Goal: Information Seeking & Learning: Learn about a topic

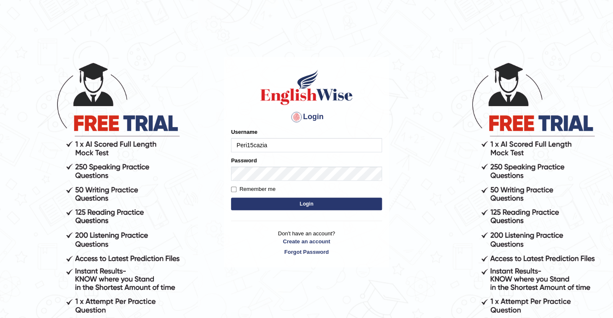
type input "Peri15cazia"
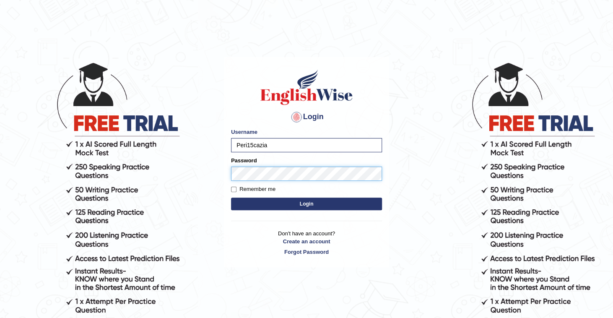
click at [231, 197] on button "Login" at bounding box center [306, 203] width 151 height 13
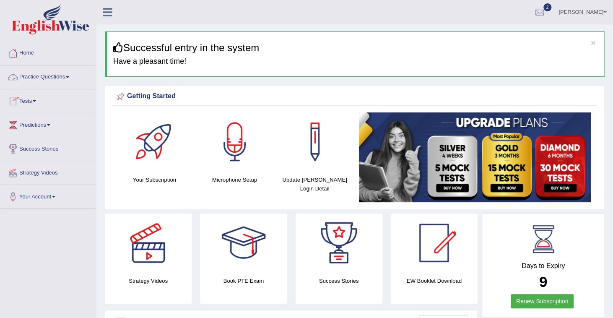
click at [62, 74] on link "Practice Questions" at bounding box center [48, 75] width 96 height 21
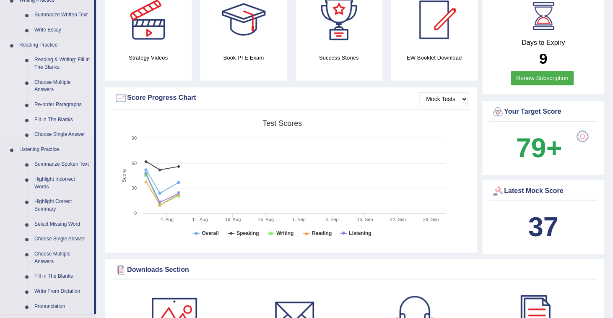
scroll to position [302, 0]
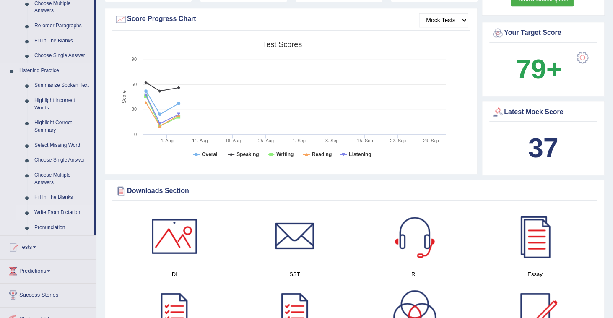
click at [55, 212] on link "Write From Dictation" at bounding box center [62, 212] width 63 height 15
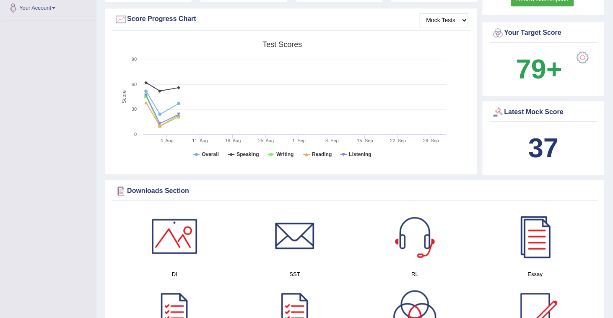
scroll to position [155, 0]
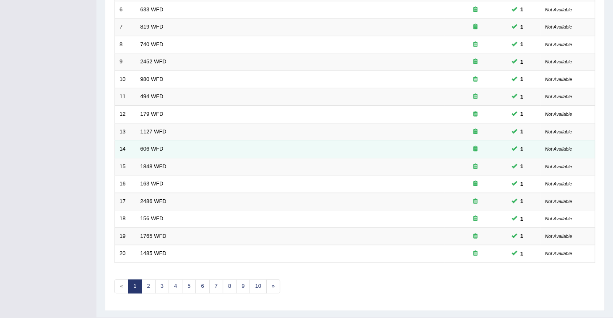
scroll to position [235, 0]
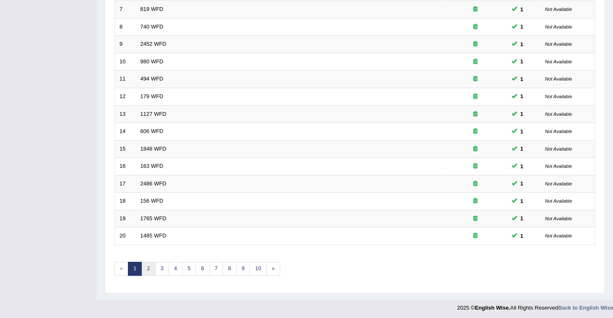
click at [148, 265] on link "2" at bounding box center [148, 269] width 14 height 14
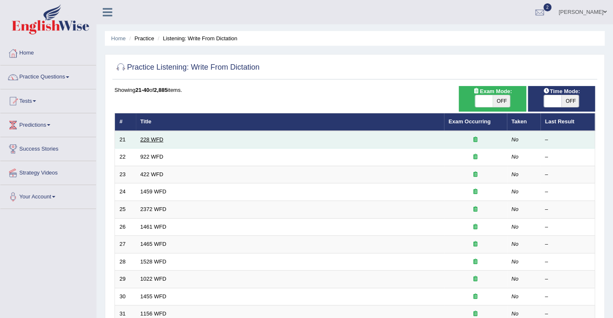
click at [148, 139] on link "228 WFD" at bounding box center [151, 139] width 23 height 6
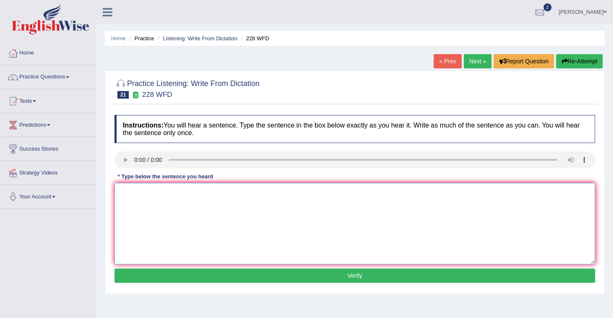
click at [134, 202] on textarea at bounding box center [354, 223] width 480 height 81
type textarea "Computer science has become a popular science degree course."
click at [332, 275] on button "Verify" at bounding box center [354, 275] width 480 height 14
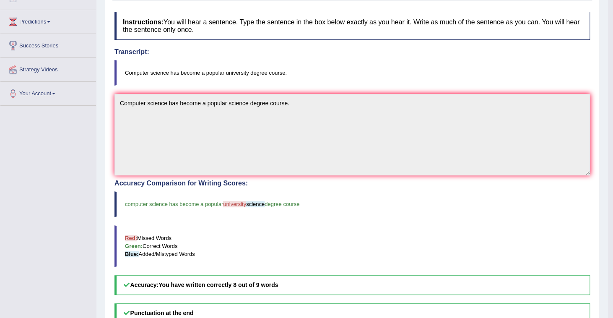
scroll to position [55, 0]
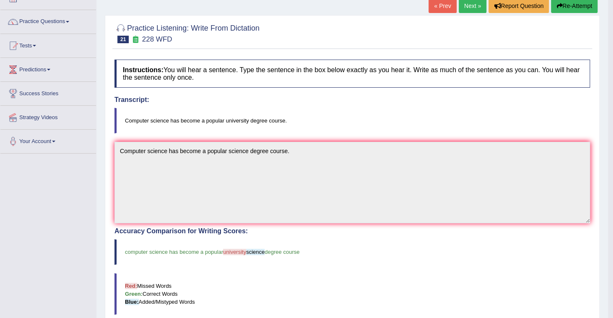
click at [469, 5] on link "Next »" at bounding box center [473, 6] width 28 height 14
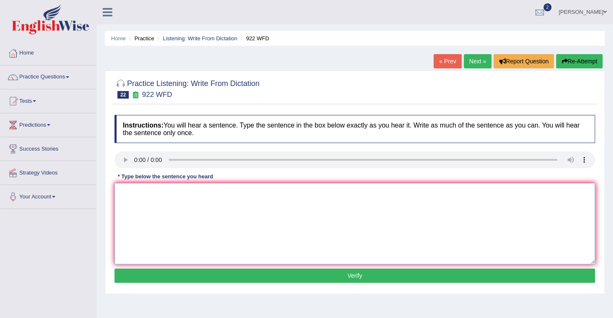
click at [126, 188] on textarea at bounding box center [354, 223] width 480 height 81
type textarea "Students attending regular course must register first."
click at [321, 271] on button "Verify" at bounding box center [354, 275] width 480 height 14
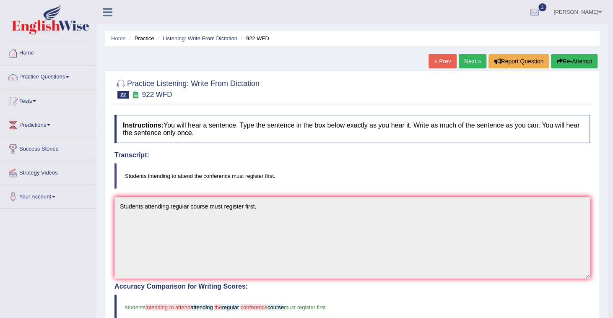
click at [468, 63] on link "Next »" at bounding box center [473, 61] width 28 height 14
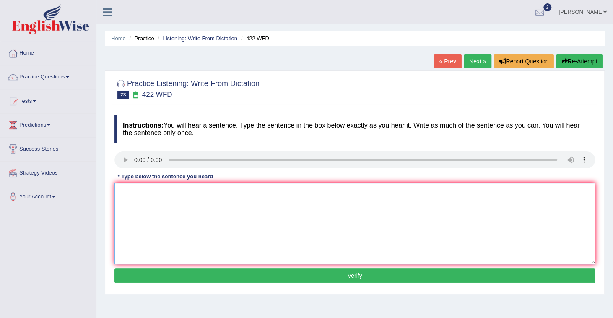
click at [127, 201] on textarea at bounding box center [354, 223] width 480 height 81
type textarea "The most important details in this assignment are missing."
click at [228, 270] on button "Verify" at bounding box center [354, 275] width 480 height 14
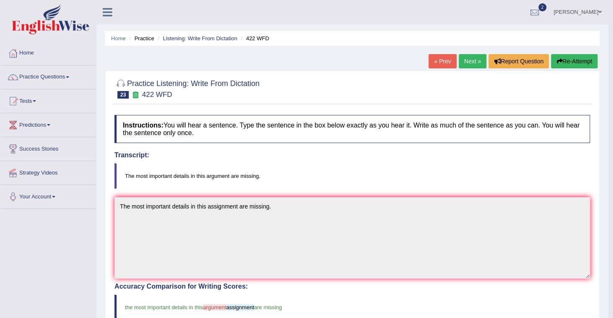
click at [472, 62] on link "Next »" at bounding box center [473, 61] width 28 height 14
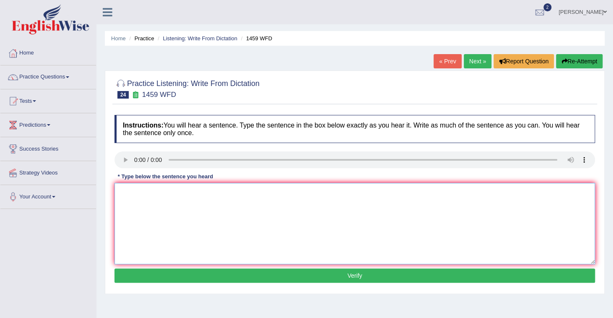
click at [121, 193] on textarea at bounding box center [354, 223] width 480 height 81
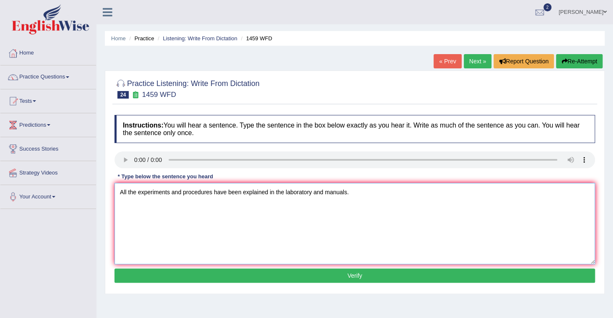
type textarea "All the experiments and procedures have been explained in the laboratory and ma…"
click at [216, 273] on button "Verify" at bounding box center [354, 275] width 480 height 14
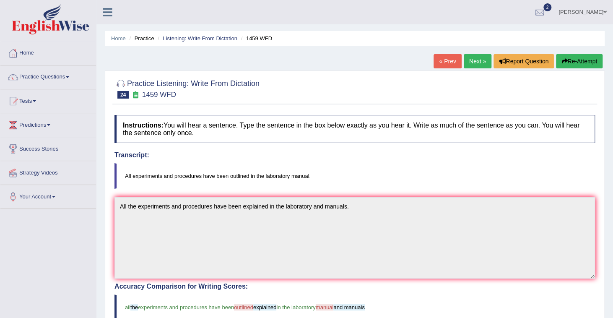
click at [474, 60] on link "Next »" at bounding box center [478, 61] width 28 height 14
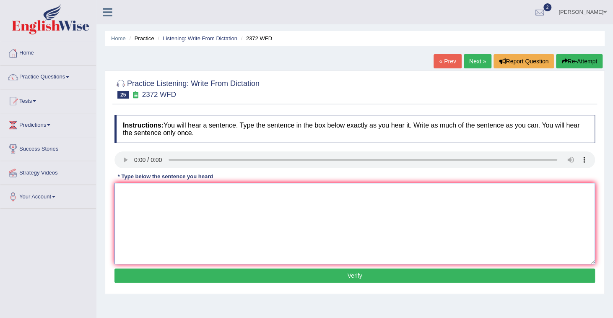
click at [134, 190] on textarea at bounding box center [354, 223] width 480 height 81
type textarea "We must hand in our assignments by the end of the semister."
click at [321, 275] on button "Verify" at bounding box center [354, 275] width 480 height 14
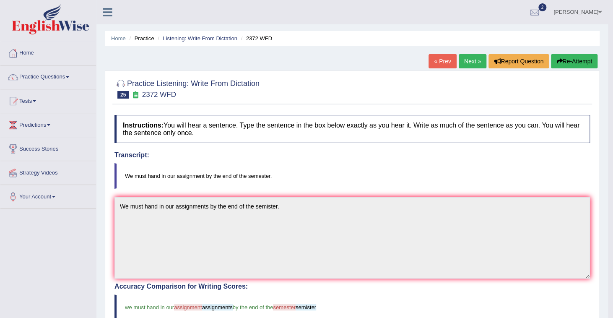
click at [476, 59] on link "Next »" at bounding box center [473, 61] width 28 height 14
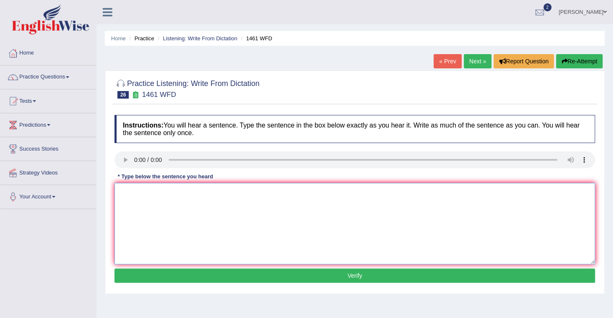
click at [126, 213] on textarea at bounding box center [354, 223] width 480 height 81
click at [160, 191] on textarea "My sister runs abusiness about small toys." at bounding box center [354, 223] width 480 height 81
type textarea "My sister runs a business about small toys."
click at [326, 275] on button "Verify" at bounding box center [354, 275] width 480 height 14
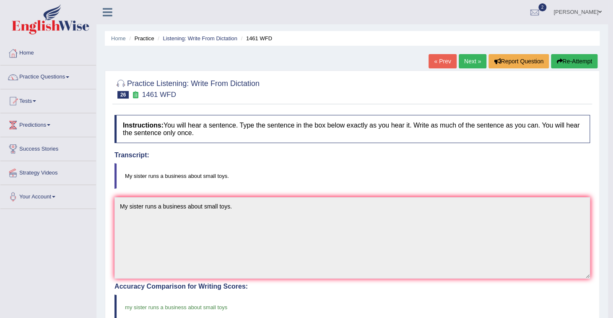
click at [467, 59] on link "Next »" at bounding box center [473, 61] width 28 height 14
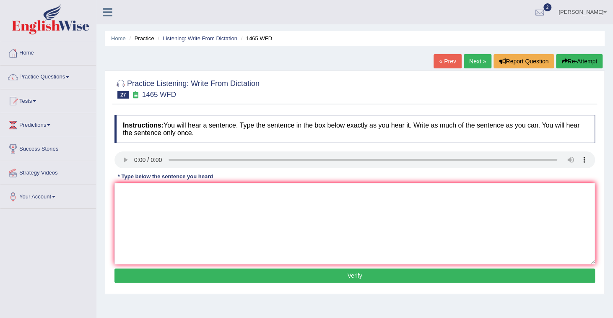
click at [114, 198] on div "Instructions: You will hear a sentence. Type the sentence in the box below exac…" at bounding box center [354, 200] width 484 height 179
click at [121, 197] on textarea at bounding box center [354, 223] width 480 height 81
click at [181, 190] on textarea "You can find a complain form on the website" at bounding box center [354, 223] width 480 height 81
click at [240, 189] on textarea "You can find a complaint form on the website" at bounding box center [354, 223] width 480 height 81
type textarea "You can find a complaint form on the website."
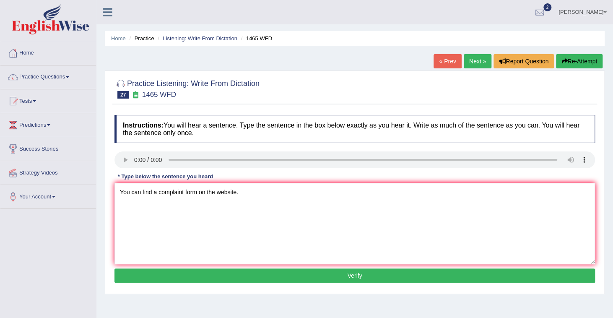
click at [368, 279] on button "Verify" at bounding box center [354, 275] width 480 height 14
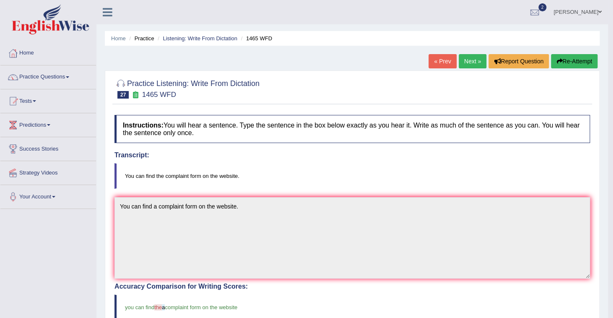
click at [472, 60] on link "Next »" at bounding box center [473, 61] width 28 height 14
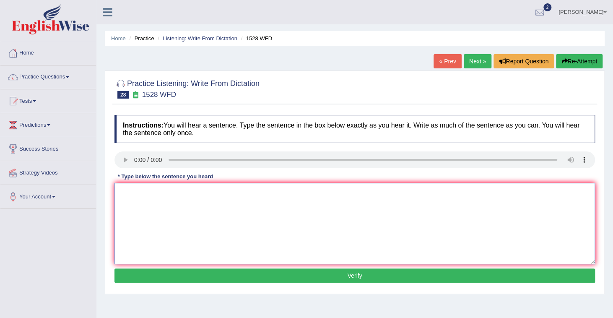
click at [124, 193] on textarea at bounding box center [354, 223] width 480 height 81
type textarea "We are looking at introducing new methods that are both practical and engedging."
click at [341, 272] on button "Verify" at bounding box center [354, 275] width 480 height 14
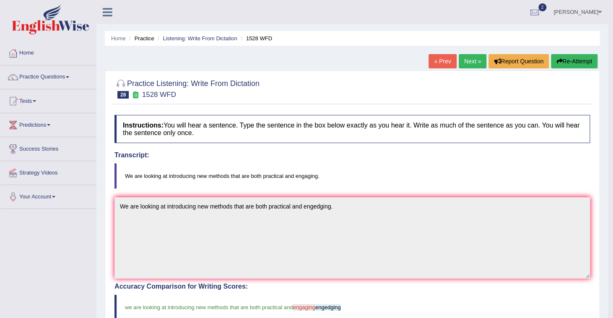
click at [472, 59] on link "Next »" at bounding box center [473, 61] width 28 height 14
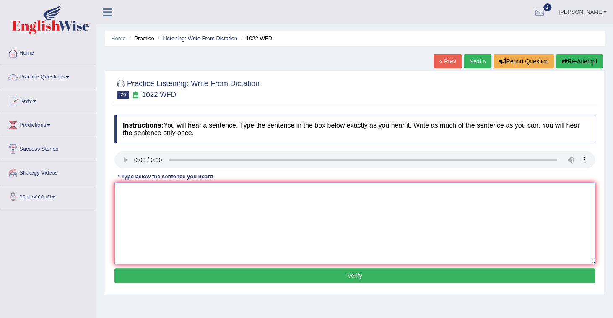
click at [145, 206] on textarea at bounding box center [354, 223] width 480 height 81
type textarea "Mathematics provides a foundation for understanding data."
click at [333, 277] on button "Verify" at bounding box center [354, 275] width 480 height 14
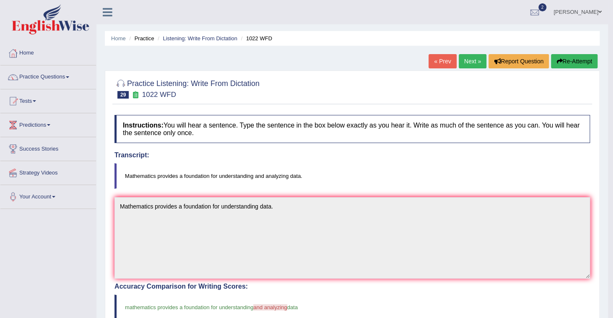
click at [465, 67] on link "Next »" at bounding box center [473, 61] width 28 height 14
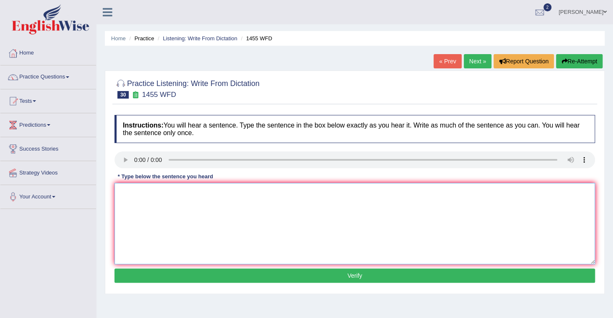
click at [131, 203] on textarea at bounding box center [354, 223] width 480 height 81
type textarea "You must wear a hard hat on construction site."
click at [208, 274] on button "Verify" at bounding box center [354, 275] width 480 height 14
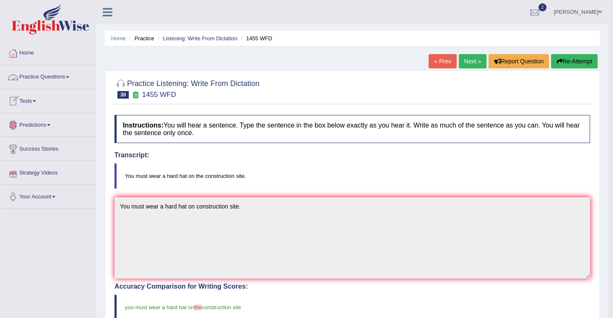
click at [45, 77] on link "Practice Questions" at bounding box center [48, 75] width 96 height 21
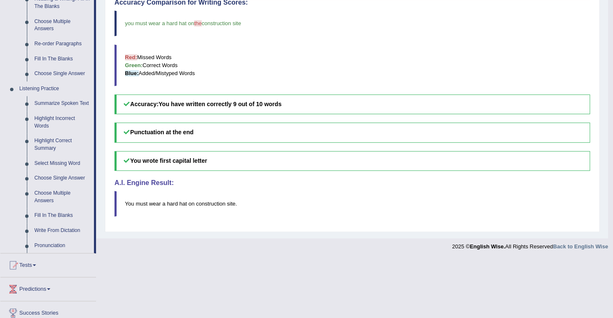
scroll to position [302, 0]
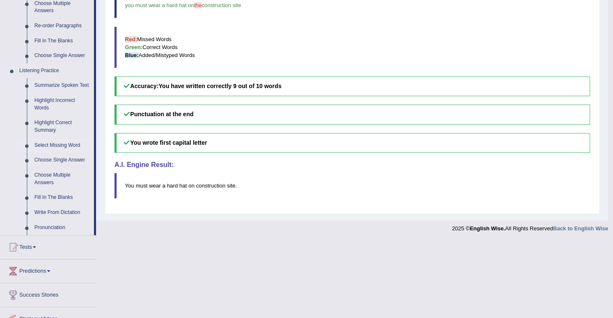
click at [54, 146] on link "Select Missing Word" at bounding box center [62, 145] width 63 height 15
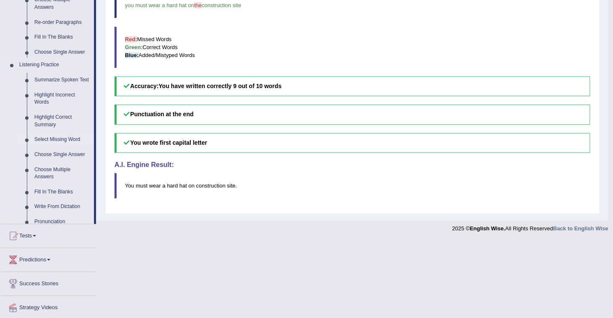
scroll to position [223, 0]
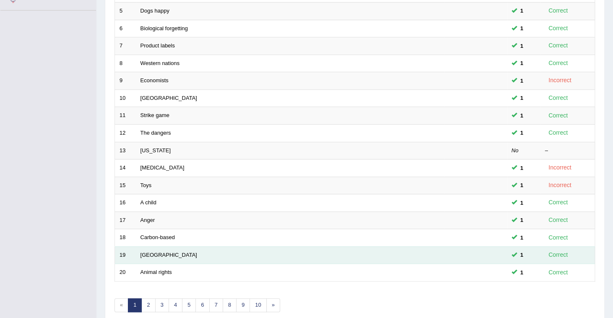
scroll to position [235, 0]
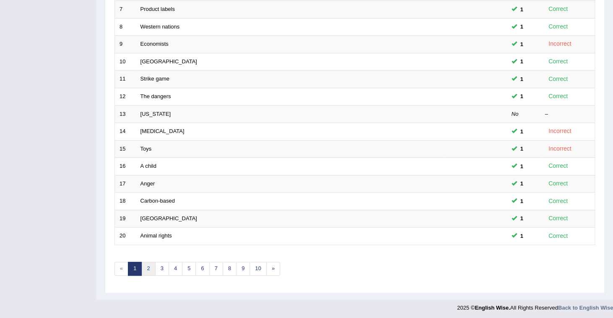
click at [146, 262] on link "2" at bounding box center [148, 269] width 14 height 14
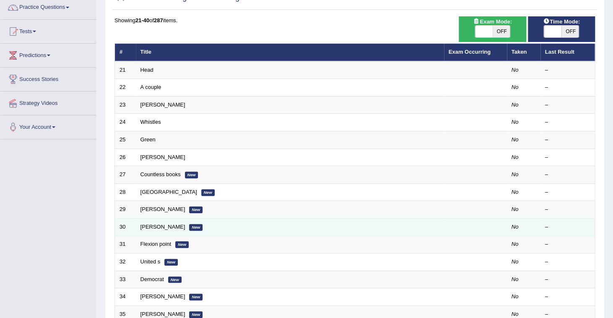
scroll to position [34, 0]
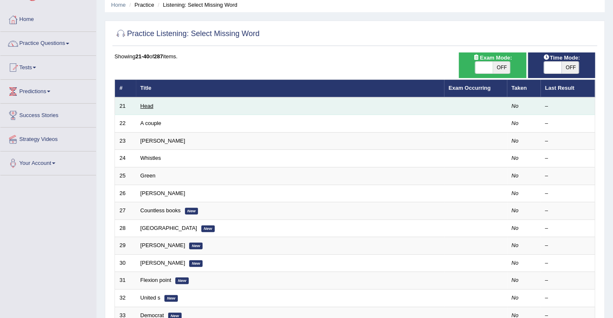
click at [150, 107] on link "Head" at bounding box center [146, 106] width 13 height 6
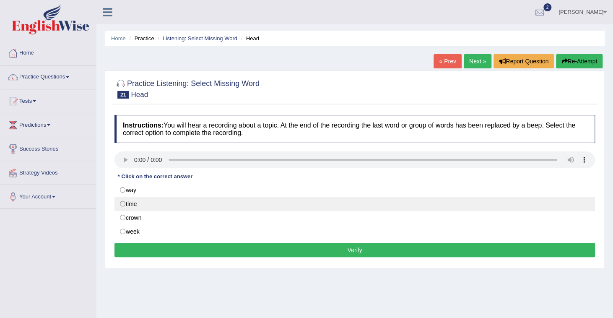
click at [123, 202] on label "time" at bounding box center [354, 204] width 480 height 14
radio input "true"
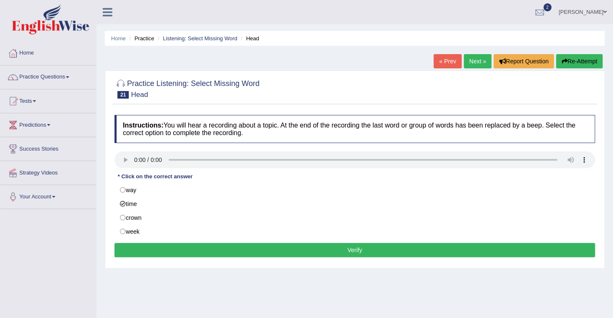
click at [261, 250] on button "Verify" at bounding box center [354, 250] width 480 height 14
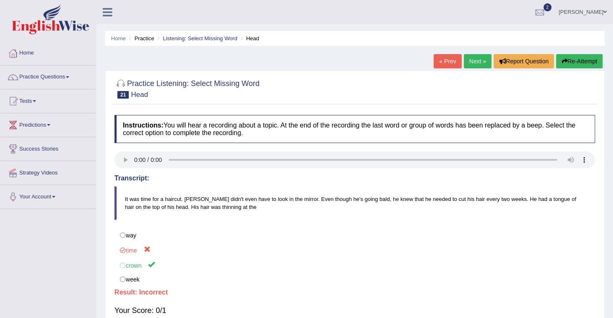
click at [468, 61] on link "Next »" at bounding box center [478, 61] width 28 height 14
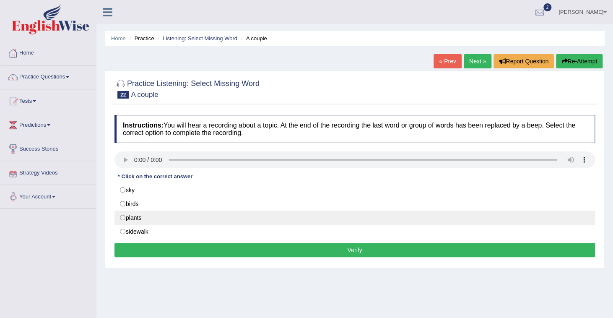
click at [140, 215] on label "plants" at bounding box center [354, 217] width 480 height 14
radio input "true"
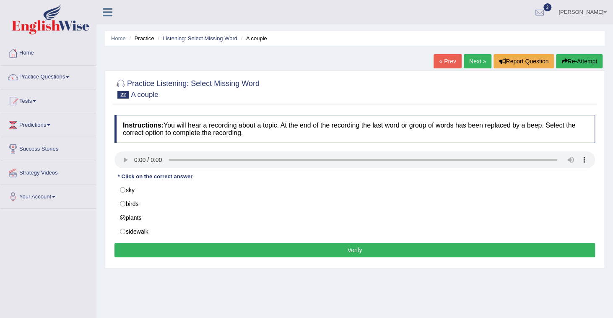
click at [456, 244] on button "Verify" at bounding box center [354, 250] width 480 height 14
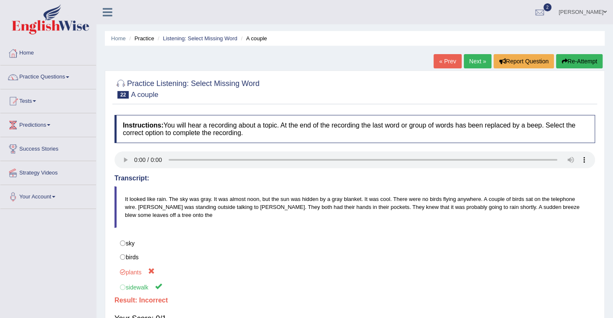
click at [472, 61] on link "Next »" at bounding box center [478, 61] width 28 height 14
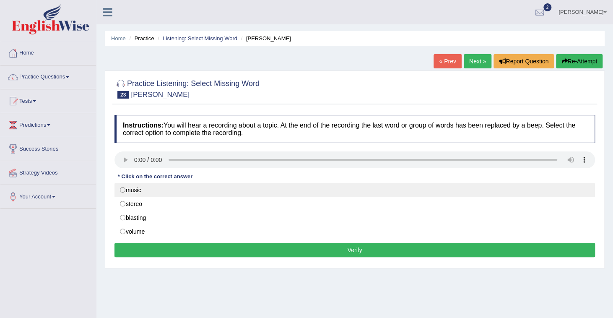
click at [135, 193] on label "music" at bounding box center [354, 190] width 480 height 14
radio input "true"
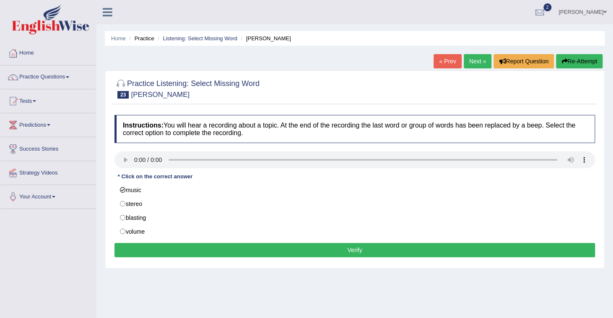
click at [341, 253] on button "Verify" at bounding box center [354, 250] width 480 height 14
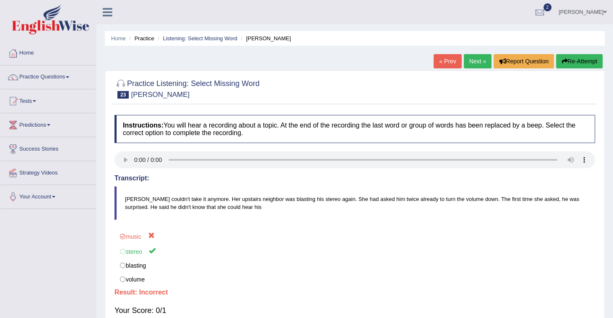
click at [468, 56] on link "Next »" at bounding box center [478, 61] width 28 height 14
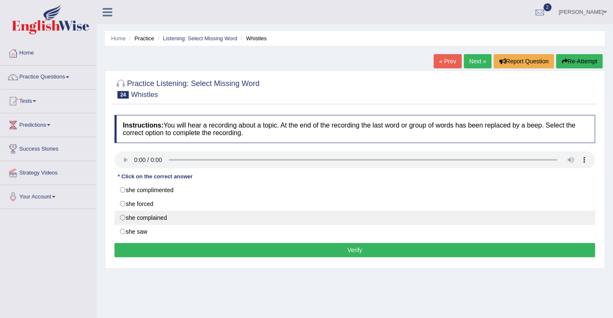
click at [136, 219] on label "she complained" at bounding box center [354, 217] width 480 height 14
radio input "true"
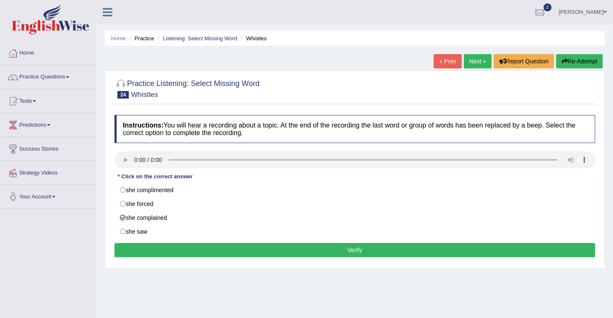
click at [305, 246] on button "Verify" at bounding box center [354, 250] width 480 height 14
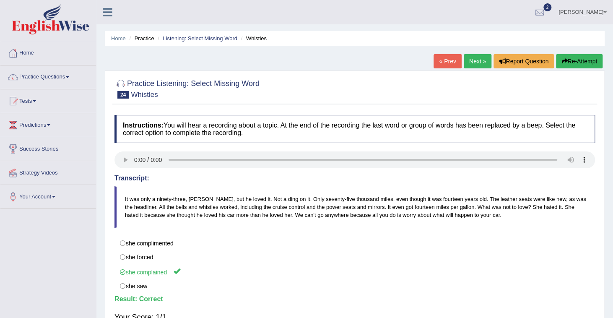
click at [481, 57] on link "Next »" at bounding box center [478, 61] width 28 height 14
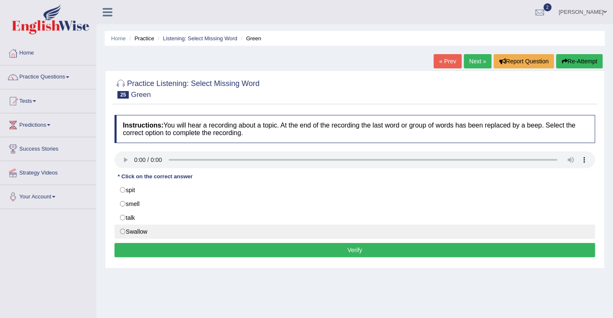
click at [142, 231] on label "Swallow" at bounding box center [354, 231] width 480 height 14
radio input "true"
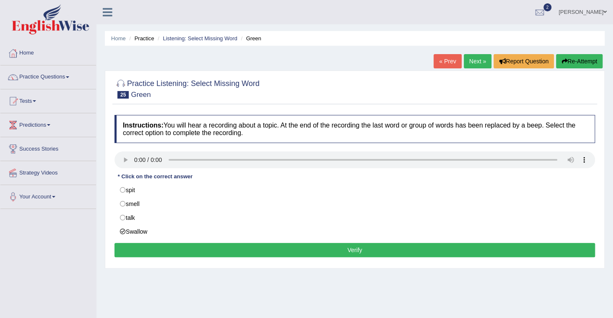
click at [288, 248] on button "Verify" at bounding box center [354, 250] width 480 height 14
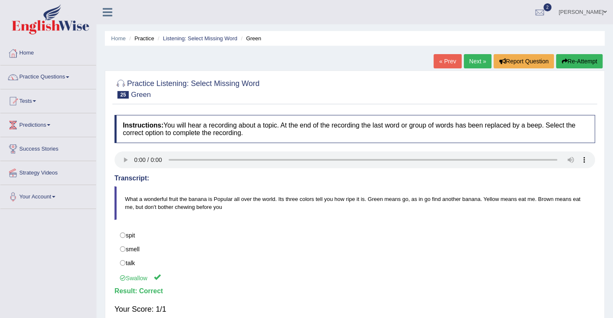
click at [482, 66] on link "Next »" at bounding box center [478, 61] width 28 height 14
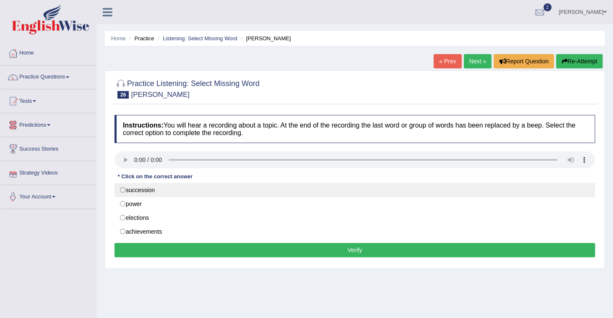
click at [129, 189] on label "succession" at bounding box center [354, 190] width 480 height 14
radio input "true"
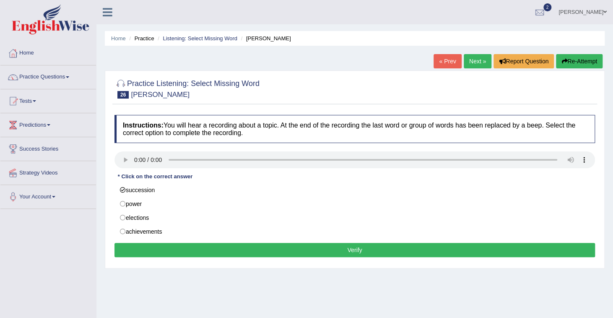
click at [368, 251] on button "Verify" at bounding box center [354, 250] width 480 height 14
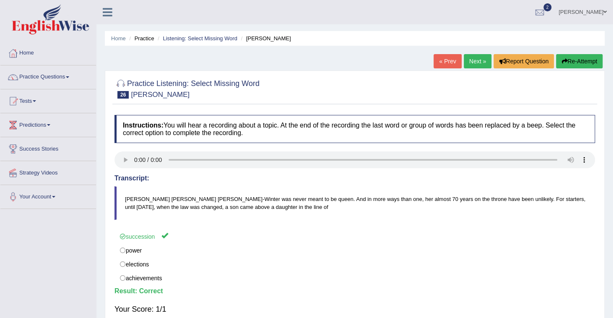
click at [479, 60] on link "Next »" at bounding box center [478, 61] width 28 height 14
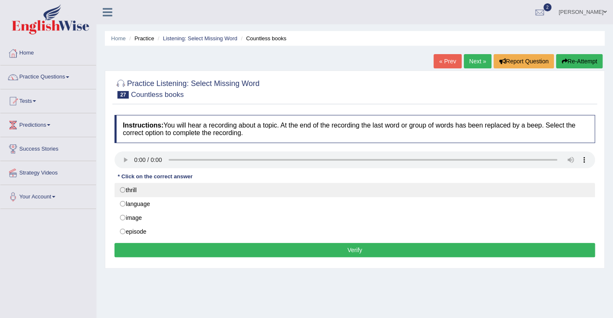
click at [141, 191] on label "thrill" at bounding box center [354, 190] width 480 height 14
radio input "true"
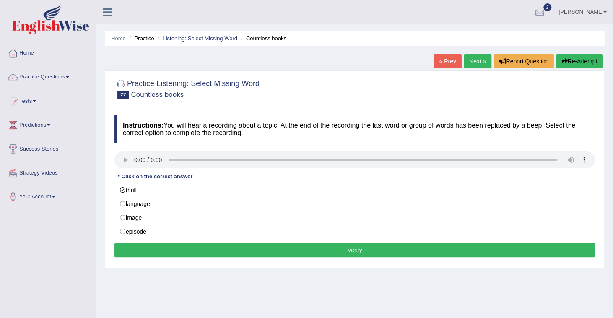
click at [313, 252] on button "Verify" at bounding box center [354, 250] width 480 height 14
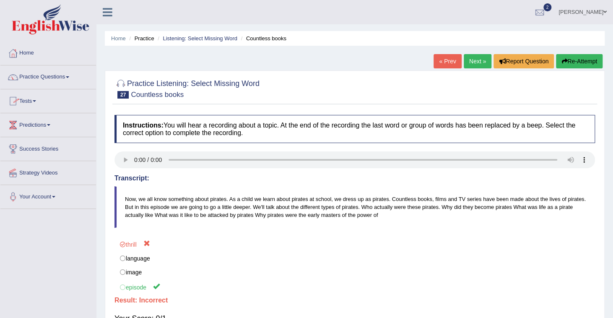
click at [482, 64] on link "Next »" at bounding box center [478, 61] width 28 height 14
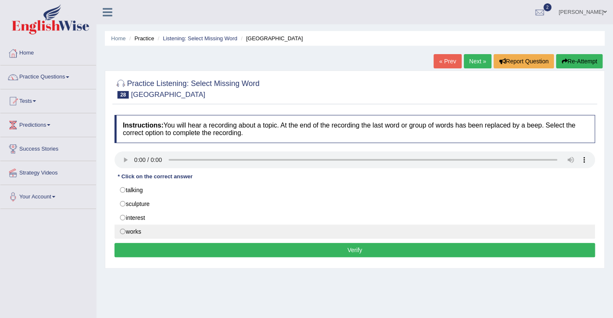
click at [132, 227] on label "works" at bounding box center [354, 231] width 480 height 14
radio input "true"
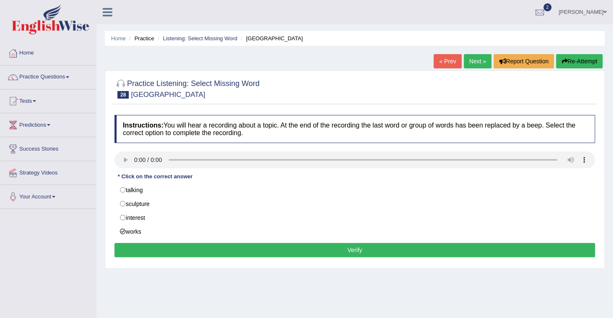
click at [364, 248] on button "Verify" at bounding box center [354, 250] width 480 height 14
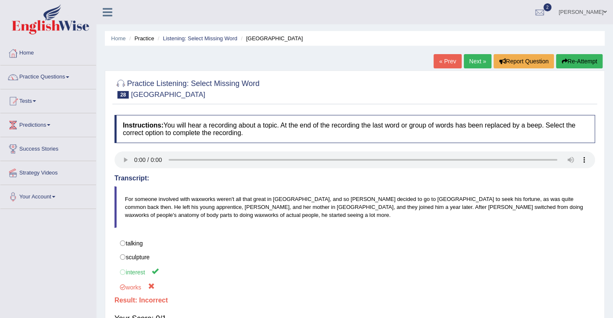
click at [468, 57] on link "Next »" at bounding box center [478, 61] width 28 height 14
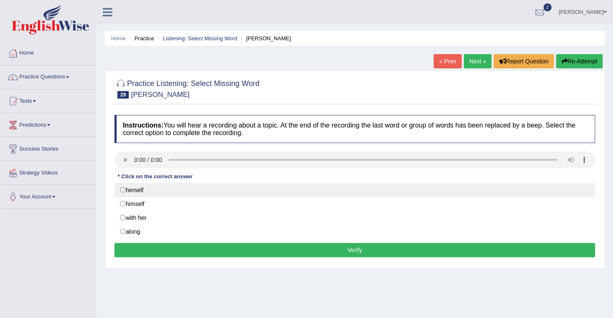
click at [138, 188] on label "herself" at bounding box center [354, 190] width 480 height 14
radio input "true"
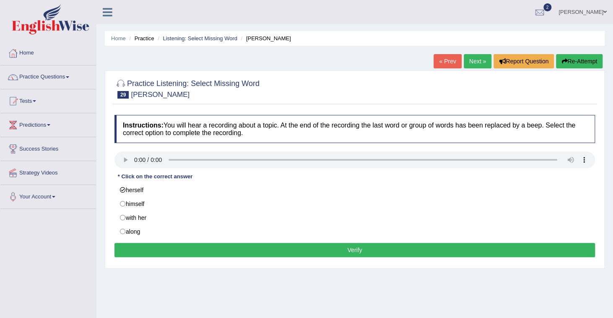
click at [332, 246] on button "Verify" at bounding box center [354, 250] width 480 height 14
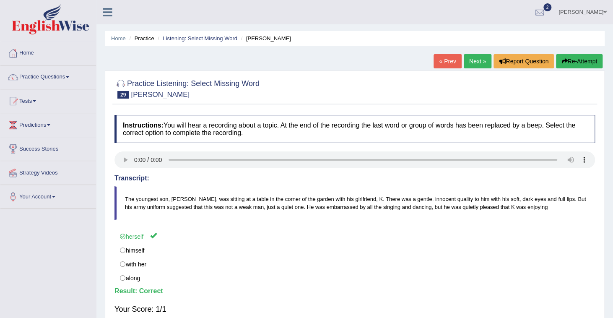
click at [468, 65] on link "Next »" at bounding box center [478, 61] width 28 height 14
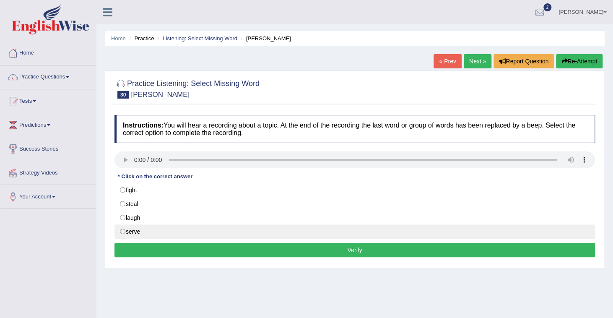
click at [159, 233] on label "serve" at bounding box center [354, 231] width 480 height 14
radio input "true"
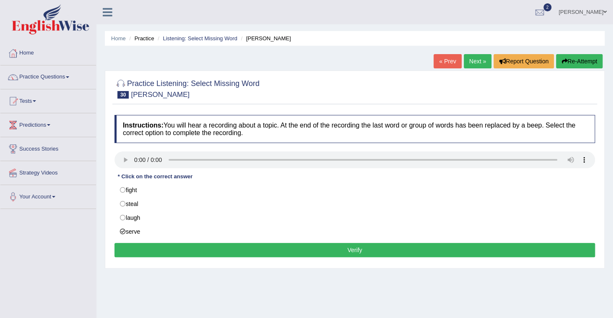
click at [269, 247] on button "Verify" at bounding box center [354, 250] width 480 height 14
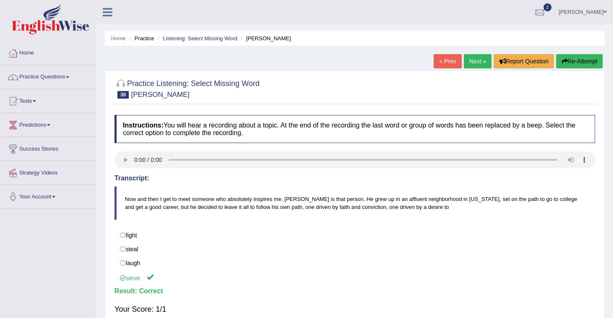
click at [469, 67] on link "Next »" at bounding box center [478, 61] width 28 height 14
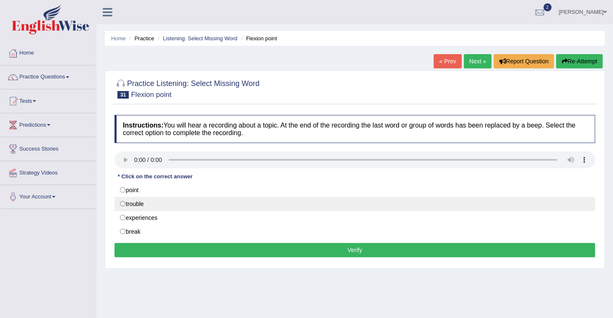
click at [133, 205] on label "trouble" at bounding box center [354, 204] width 480 height 14
radio input "true"
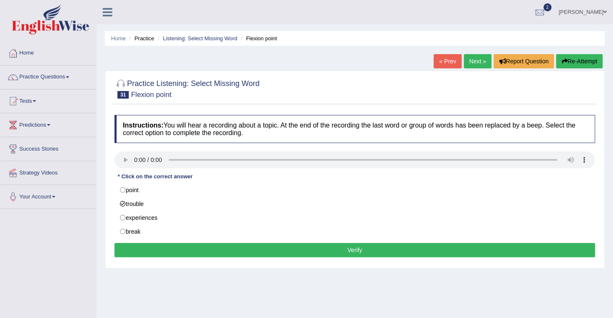
click at [281, 248] on button "Verify" at bounding box center [354, 250] width 480 height 14
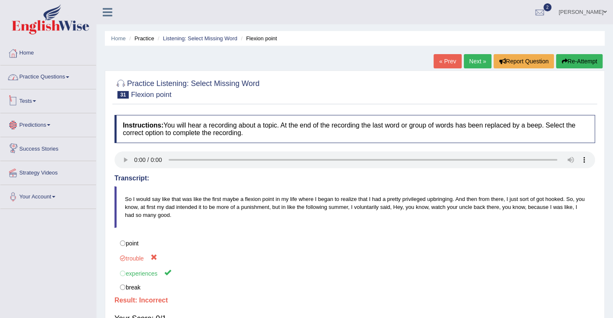
click at [67, 73] on link "Practice Questions" at bounding box center [48, 75] width 96 height 21
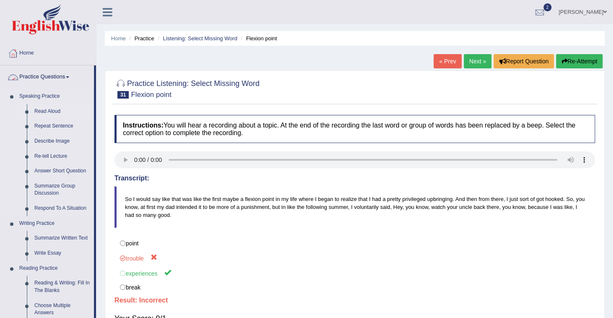
click at [57, 112] on link "Read Aloud" at bounding box center [62, 111] width 63 height 15
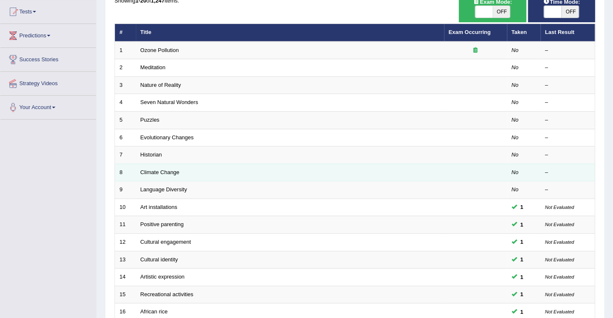
scroll to position [101, 0]
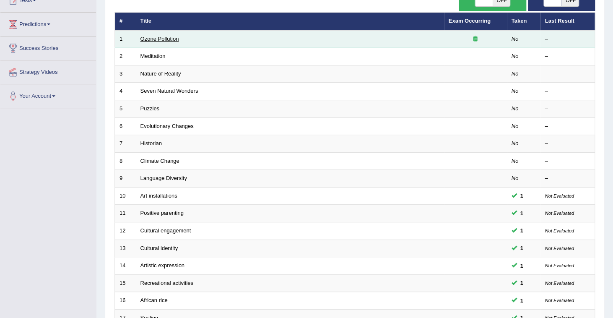
click at [163, 37] on link "Ozone Pollution" at bounding box center [159, 39] width 39 height 6
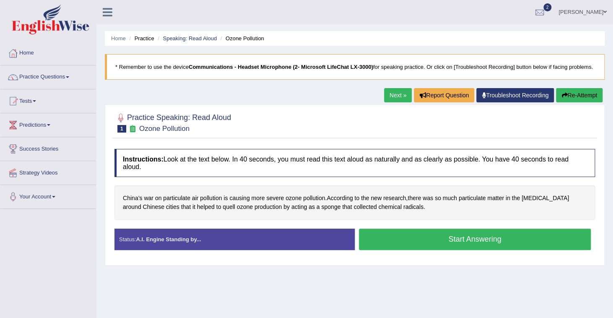
click at [435, 233] on button "Start Answering" at bounding box center [475, 238] width 232 height 21
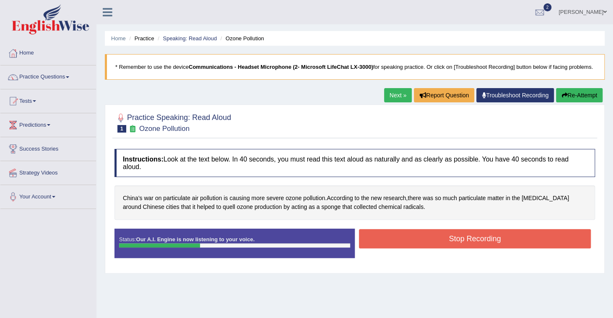
click at [435, 233] on button "Stop Recording" at bounding box center [475, 238] width 232 height 19
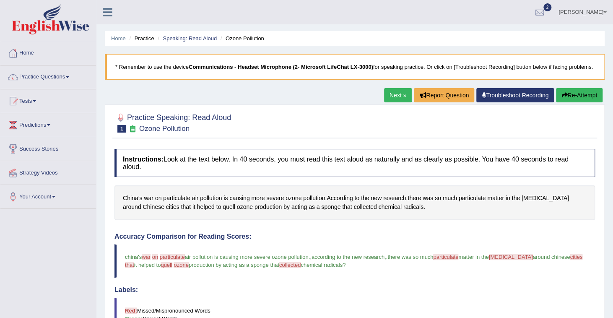
click at [396, 96] on link "Next »" at bounding box center [398, 95] width 28 height 14
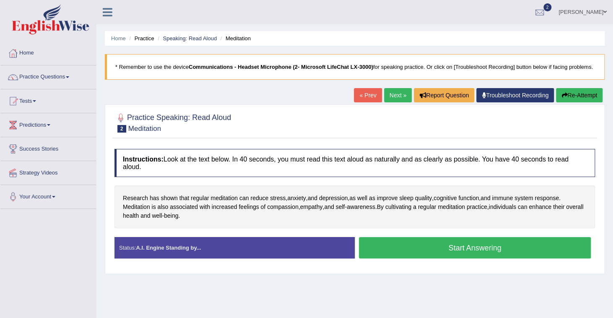
click at [461, 241] on button "Start Answering" at bounding box center [475, 247] width 232 height 21
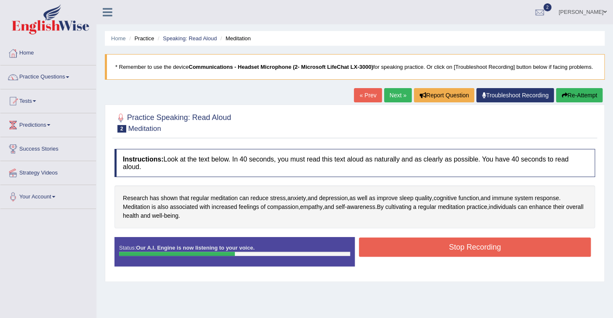
click at [462, 243] on button "Stop Recording" at bounding box center [475, 246] width 232 height 19
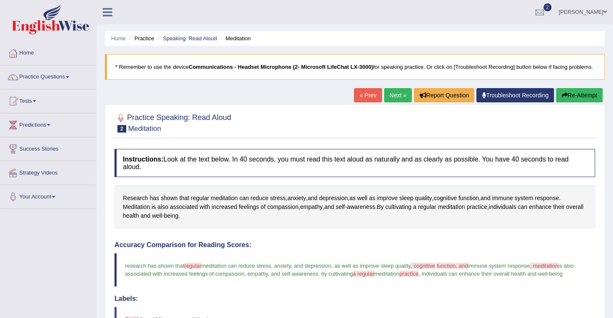
click at [397, 96] on link "Next »" at bounding box center [398, 95] width 28 height 14
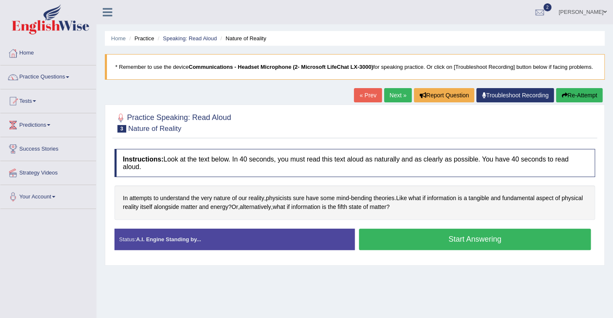
click at [458, 230] on button "Start Answering" at bounding box center [475, 238] width 232 height 21
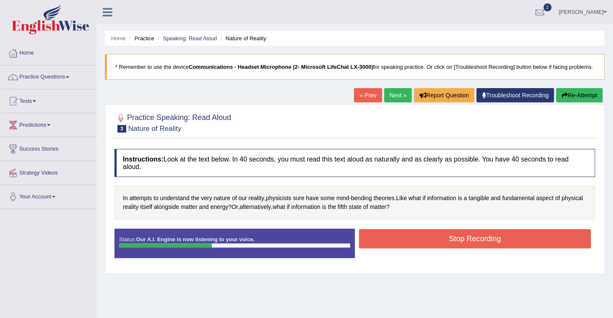
click at [479, 231] on button "Stop Recording" at bounding box center [475, 238] width 232 height 19
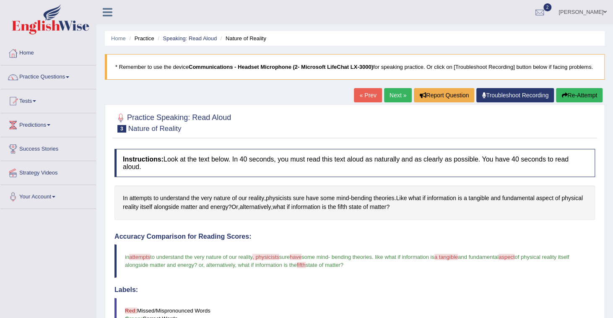
click at [399, 96] on link "Next »" at bounding box center [398, 95] width 28 height 14
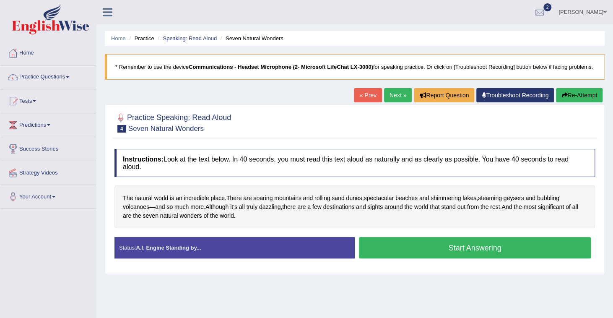
click at [479, 241] on button "Start Answering" at bounding box center [475, 247] width 232 height 21
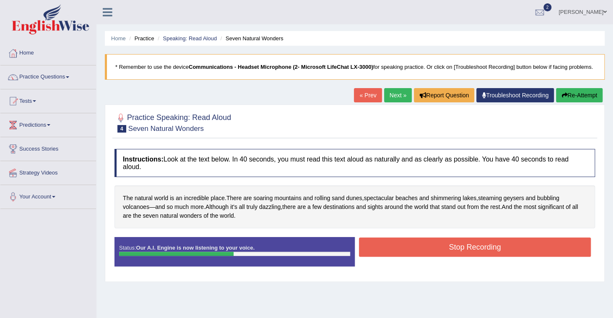
click at [483, 237] on button "Stop Recording" at bounding box center [475, 246] width 232 height 19
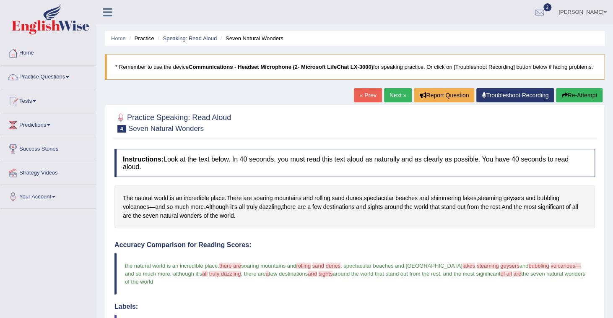
click at [402, 96] on link "Next »" at bounding box center [398, 95] width 28 height 14
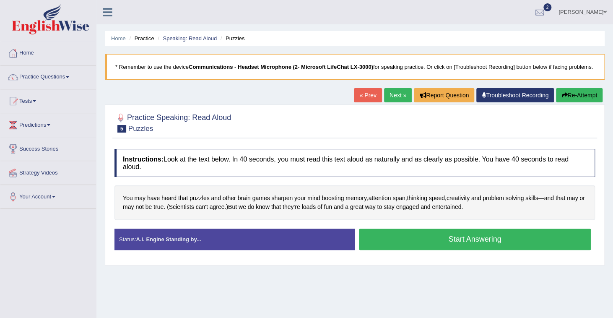
click at [440, 235] on button "Start Answering" at bounding box center [475, 238] width 232 height 21
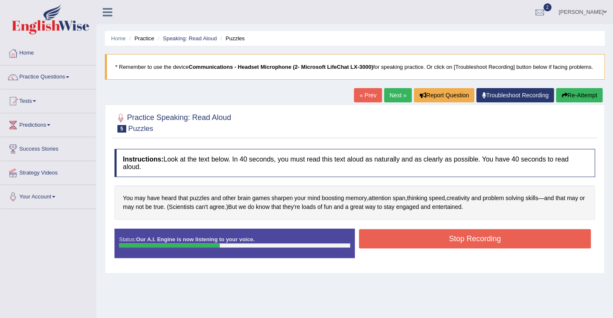
click at [458, 231] on button "Stop Recording" at bounding box center [475, 238] width 232 height 19
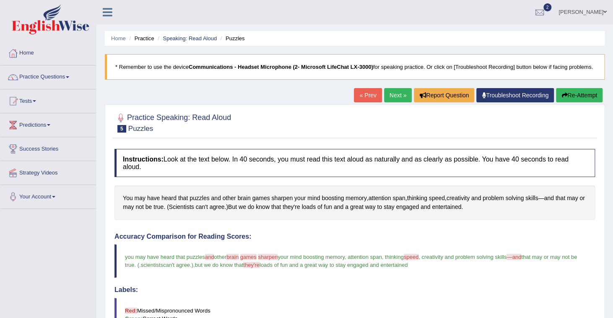
click at [399, 97] on link "Next »" at bounding box center [398, 95] width 28 height 14
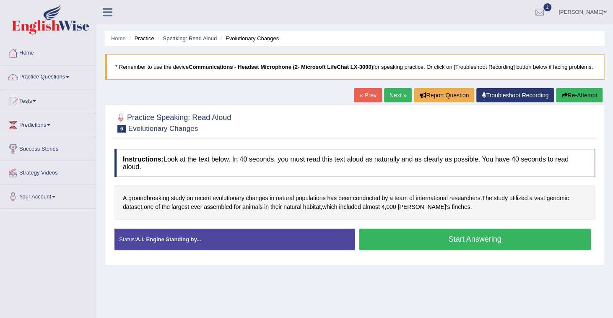
click at [454, 236] on button "Start Answering" at bounding box center [475, 238] width 232 height 21
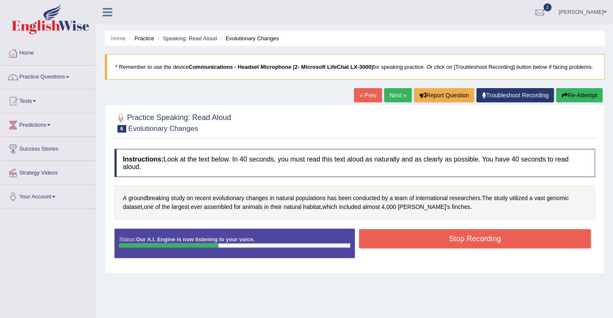
click at [453, 236] on button "Stop Recording" at bounding box center [475, 238] width 232 height 19
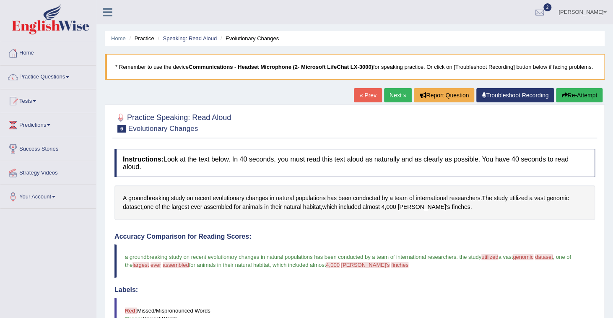
click at [396, 93] on link "Next »" at bounding box center [398, 95] width 28 height 14
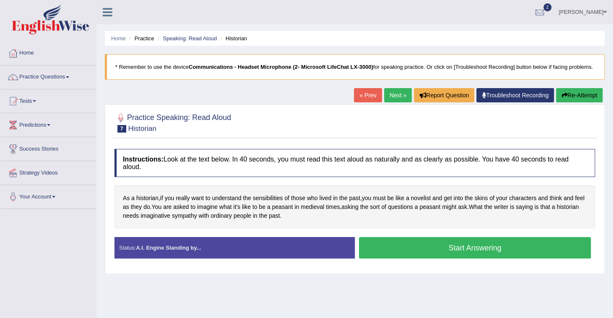
click at [463, 237] on button "Start Answering" at bounding box center [475, 247] width 232 height 21
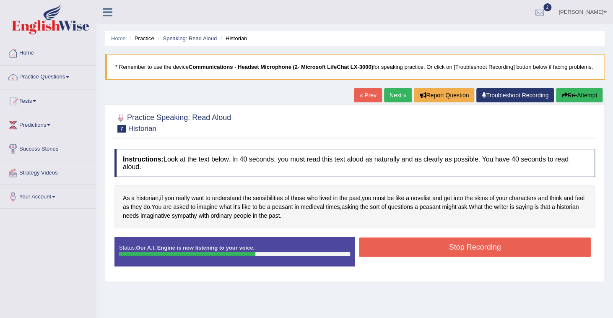
click at [463, 237] on button "Stop Recording" at bounding box center [475, 246] width 232 height 19
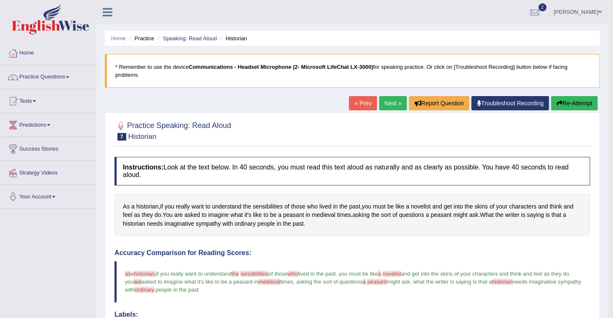
click at [387, 98] on link "Next »" at bounding box center [393, 103] width 28 height 14
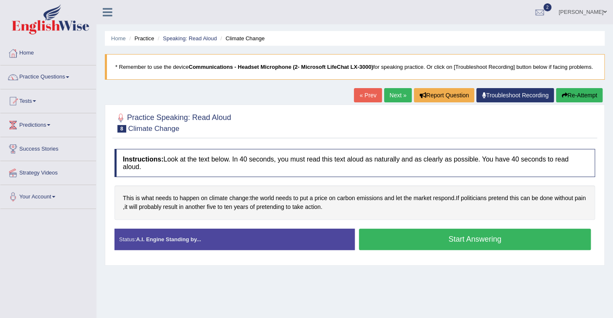
click at [453, 229] on button "Start Answering" at bounding box center [475, 238] width 232 height 21
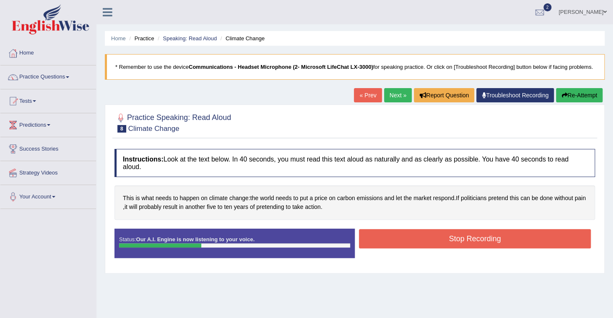
click at [456, 230] on button "Stop Recording" at bounding box center [475, 238] width 232 height 19
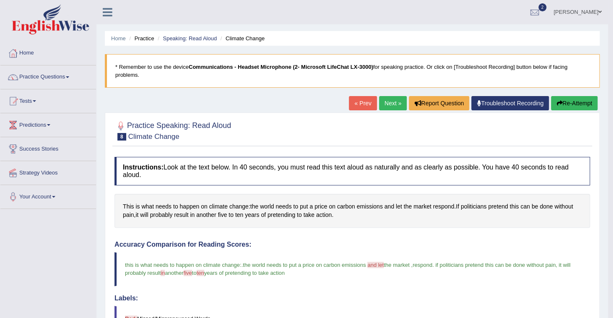
click at [390, 96] on link "Next »" at bounding box center [393, 103] width 28 height 14
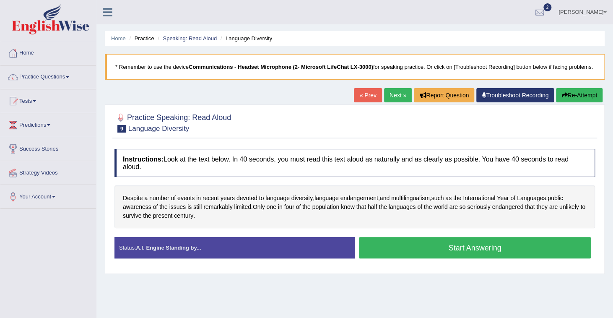
click at [441, 241] on button "Start Answering" at bounding box center [475, 247] width 232 height 21
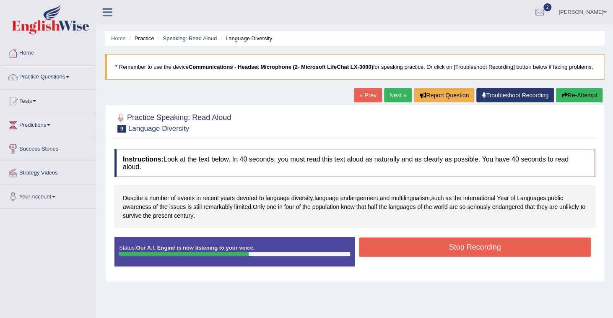
click at [441, 237] on button "Stop Recording" at bounding box center [475, 246] width 232 height 19
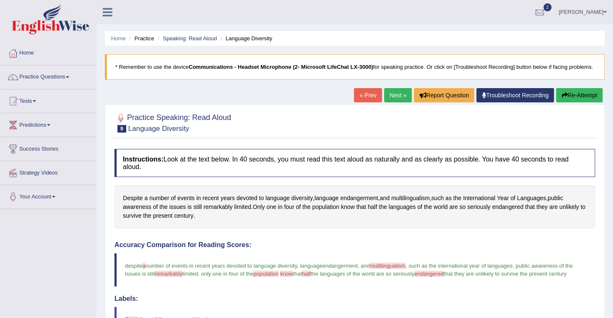
click at [396, 96] on link "Next »" at bounding box center [398, 95] width 28 height 14
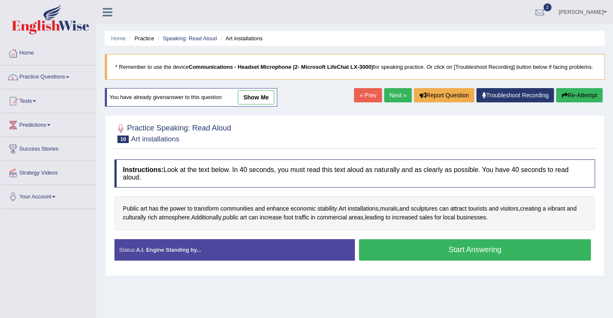
click at [435, 247] on button "Start Answering" at bounding box center [475, 249] width 232 height 21
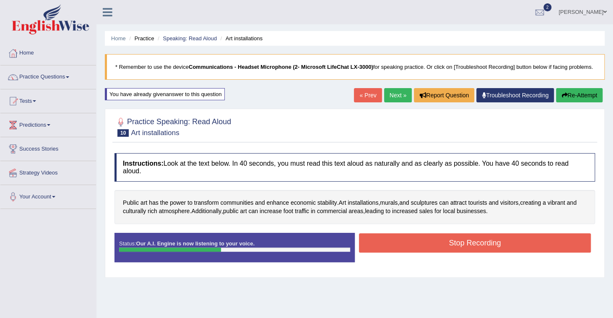
click at [437, 235] on button "Stop Recording" at bounding box center [475, 242] width 232 height 19
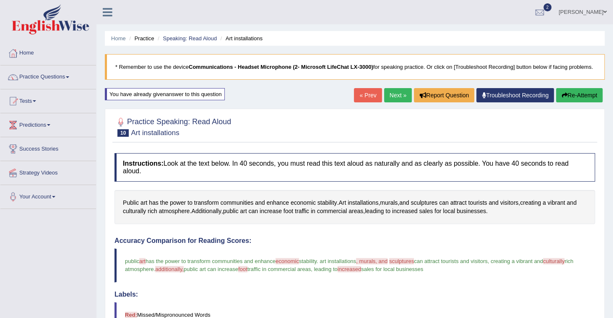
click at [394, 97] on link "Next »" at bounding box center [398, 95] width 28 height 14
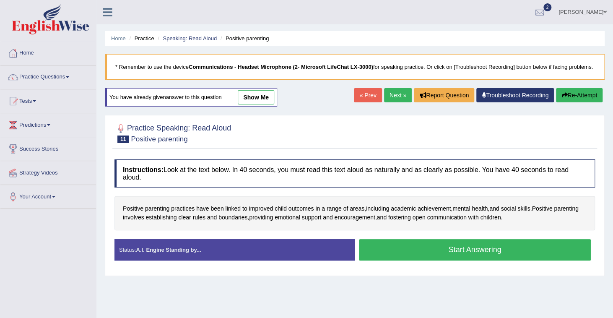
click at [454, 241] on button "Start Answering" at bounding box center [475, 249] width 232 height 21
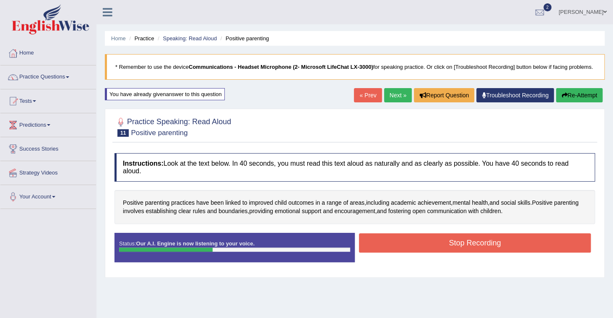
click at [454, 240] on button "Stop Recording" at bounding box center [475, 242] width 232 height 19
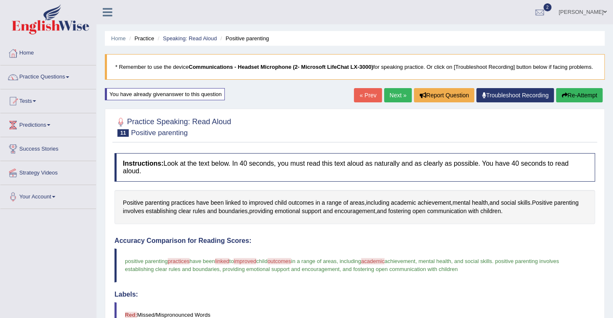
click at [398, 99] on link "Next »" at bounding box center [398, 95] width 28 height 14
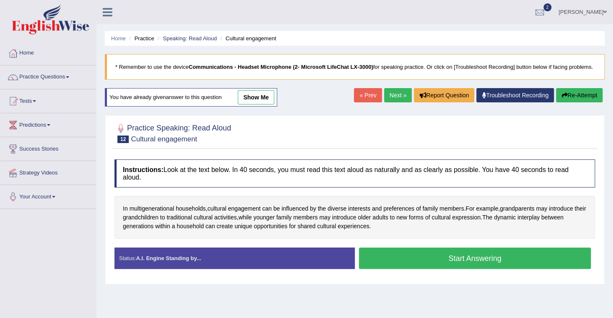
click at [472, 250] on button "Start Answering" at bounding box center [475, 257] width 232 height 21
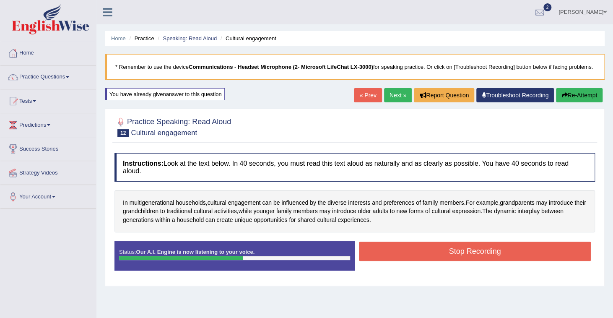
click at [473, 246] on button "Stop Recording" at bounding box center [475, 250] width 232 height 19
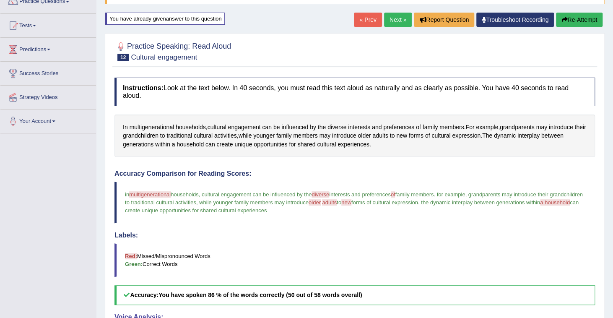
scroll to position [34, 0]
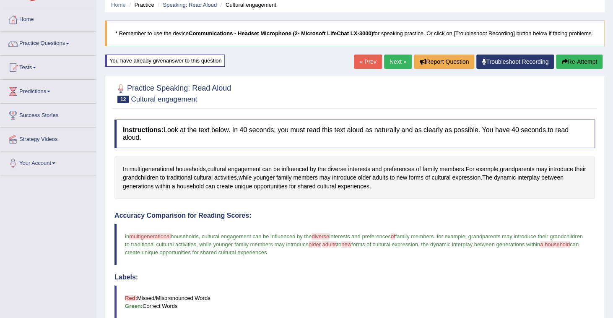
click at [394, 62] on link "Next »" at bounding box center [398, 61] width 28 height 14
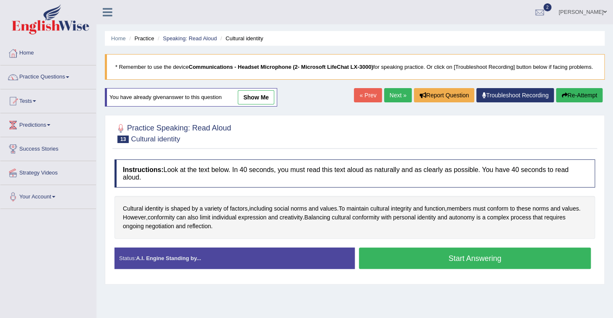
click at [461, 252] on button "Start Answering" at bounding box center [475, 257] width 232 height 21
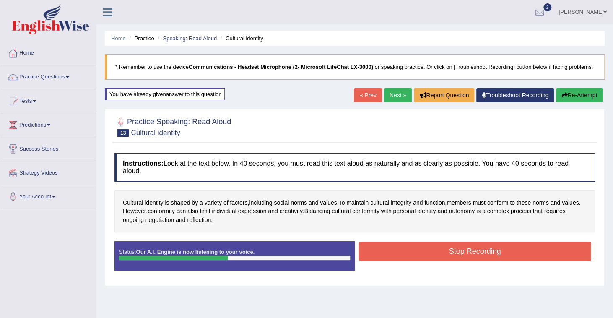
click at [463, 244] on button "Stop Recording" at bounding box center [475, 250] width 232 height 19
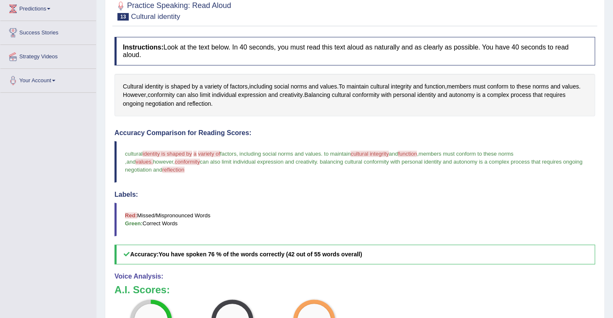
scroll to position [16, 0]
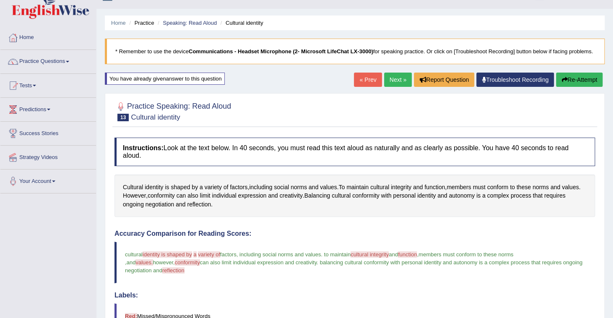
click at [397, 77] on link "Next »" at bounding box center [398, 80] width 28 height 14
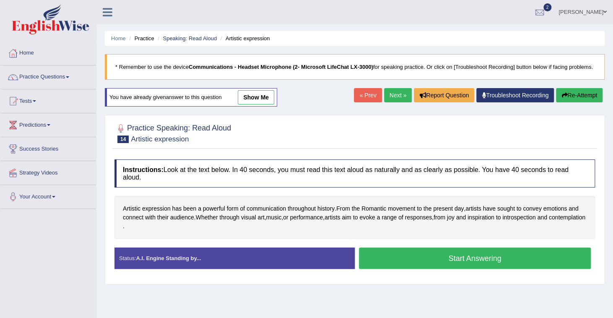
click at [465, 251] on button "Start Answering" at bounding box center [475, 257] width 232 height 21
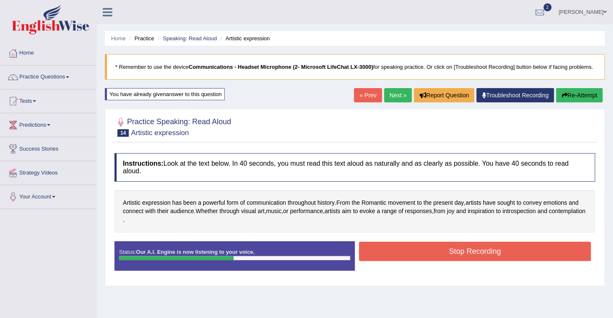
click at [466, 247] on button "Stop Recording" at bounding box center [475, 250] width 232 height 19
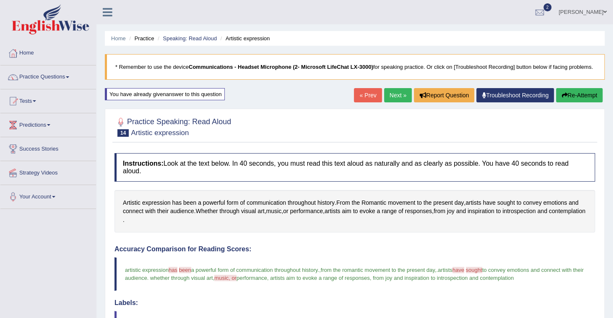
click at [396, 96] on link "Next »" at bounding box center [398, 95] width 28 height 14
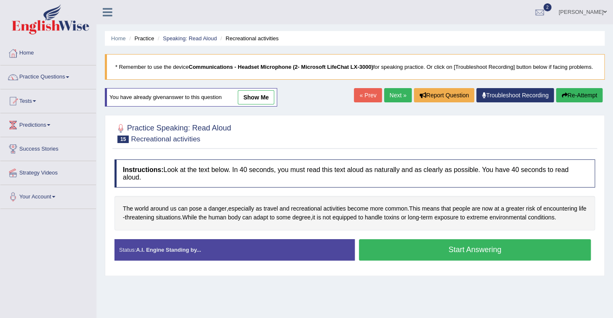
click at [476, 239] on button "Start Answering" at bounding box center [475, 249] width 232 height 21
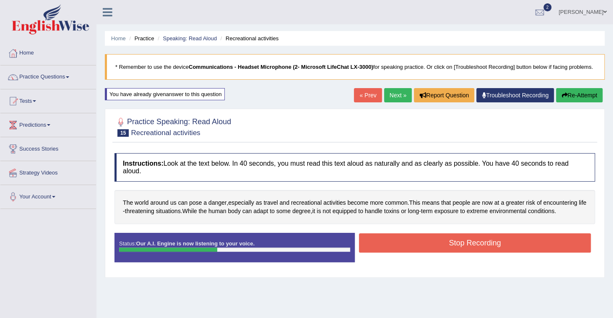
click at [446, 240] on button "Stop Recording" at bounding box center [475, 242] width 232 height 19
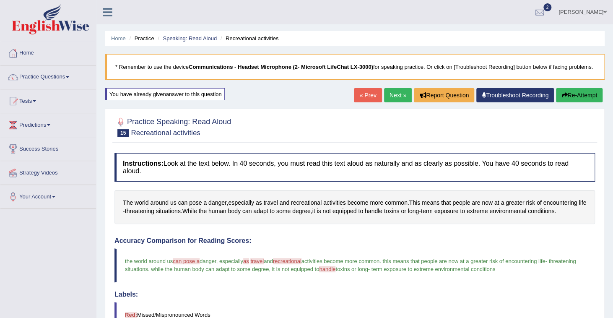
click at [397, 97] on link "Next »" at bounding box center [398, 95] width 28 height 14
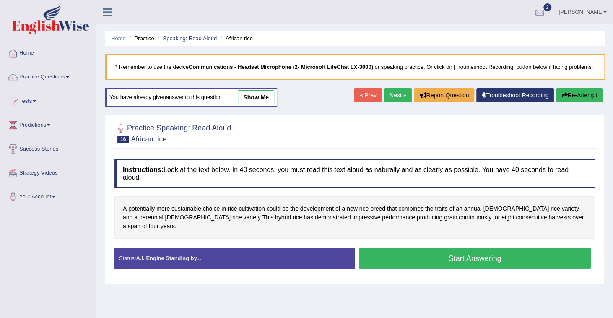
click at [453, 247] on button "Start Answering" at bounding box center [475, 257] width 232 height 21
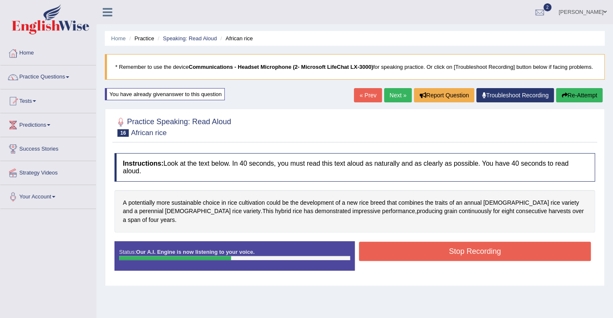
click at [438, 241] on button "Stop Recording" at bounding box center [475, 250] width 232 height 19
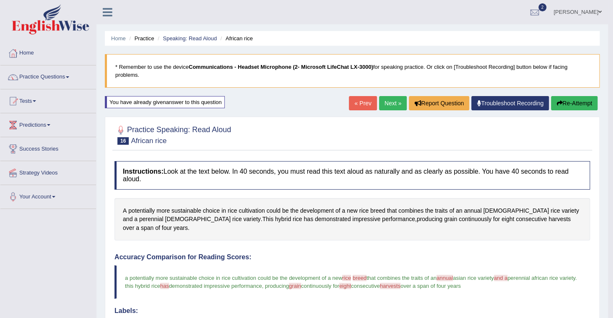
click at [395, 96] on link "Next »" at bounding box center [393, 103] width 28 height 14
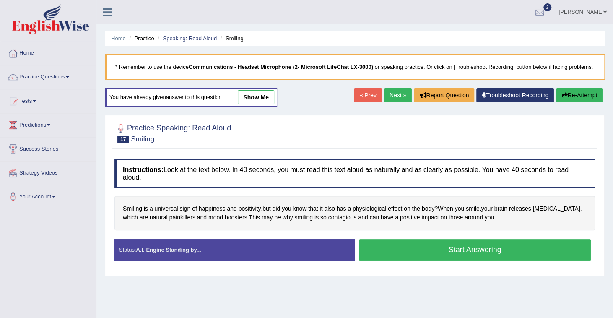
click at [410, 243] on button "Start Answering" at bounding box center [475, 249] width 232 height 21
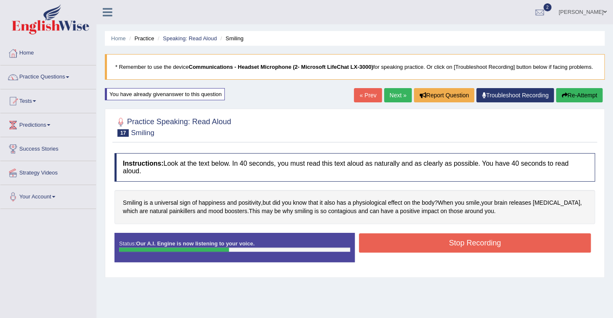
click at [412, 240] on button "Stop Recording" at bounding box center [475, 242] width 232 height 19
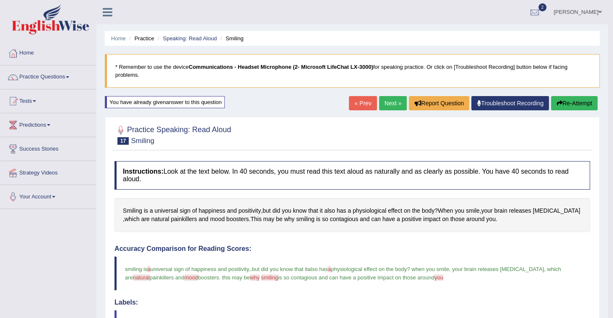
click at [395, 96] on link "Next »" at bounding box center [393, 103] width 28 height 14
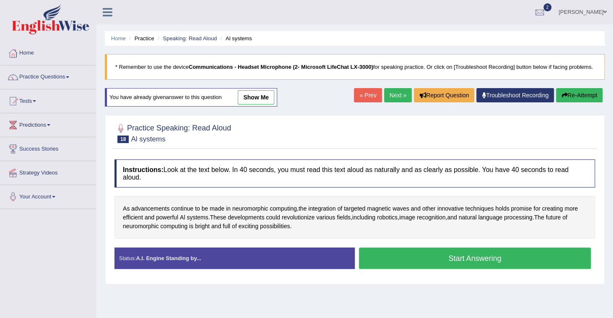
click at [436, 250] on button "Start Answering" at bounding box center [475, 257] width 232 height 21
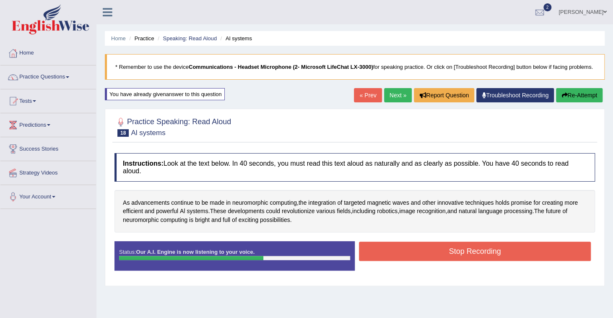
click at [434, 243] on button "Stop Recording" at bounding box center [475, 250] width 232 height 19
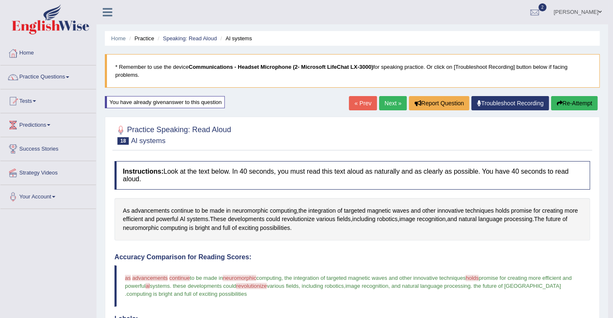
click at [390, 96] on link "Next »" at bounding box center [393, 103] width 28 height 14
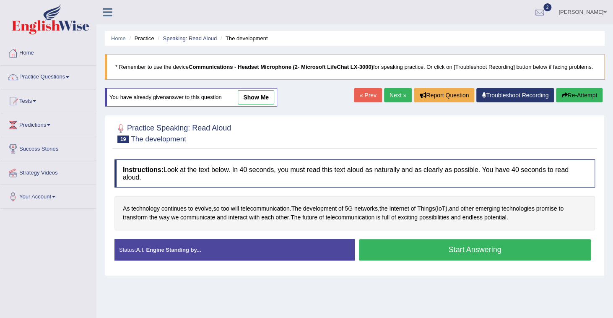
click at [448, 244] on button "Start Answering" at bounding box center [475, 249] width 232 height 21
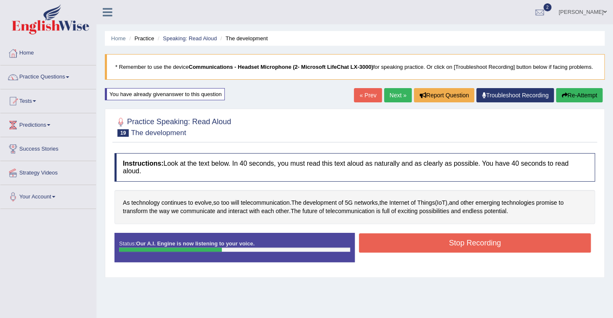
click at [461, 238] on button "Stop Recording" at bounding box center [475, 242] width 232 height 19
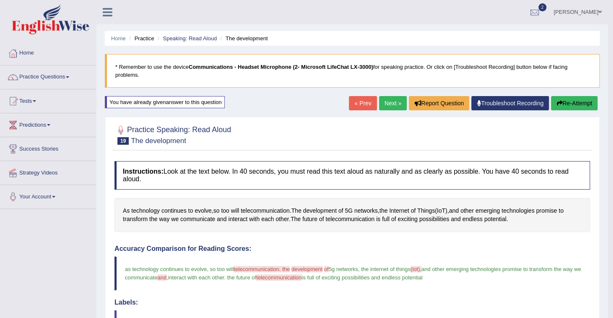
click at [389, 96] on link "Next »" at bounding box center [393, 103] width 28 height 14
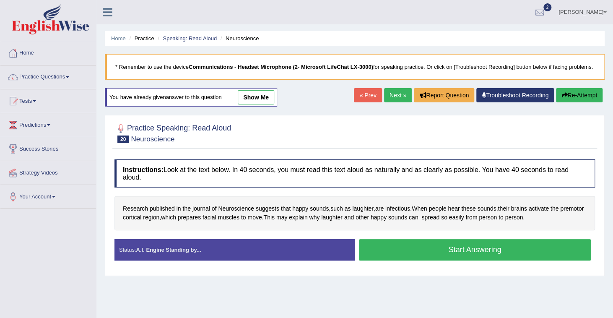
click at [438, 241] on button "Start Answering" at bounding box center [475, 249] width 232 height 21
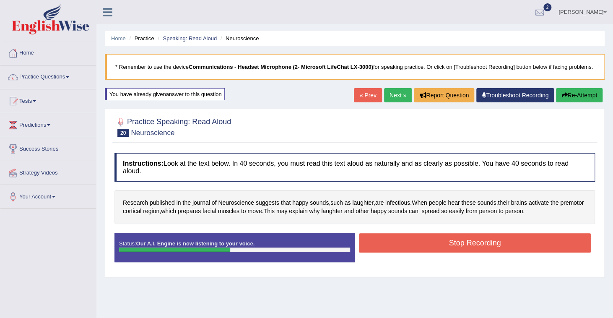
click at [442, 235] on button "Stop Recording" at bounding box center [475, 242] width 232 height 19
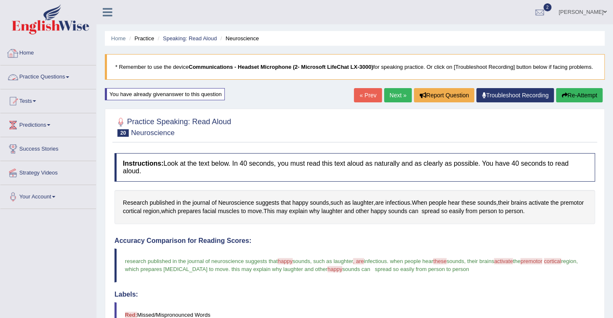
click at [67, 76] on link "Practice Questions" at bounding box center [48, 75] width 96 height 21
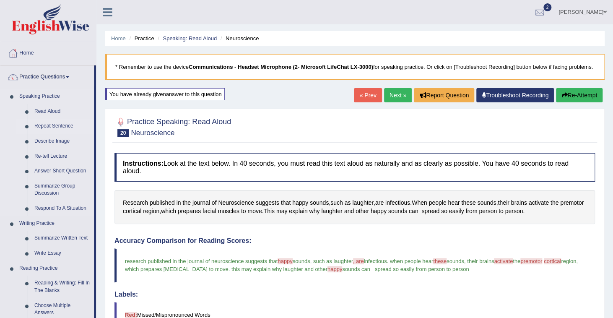
click at [61, 124] on link "Repeat Sentence" at bounding box center [62, 126] width 63 height 15
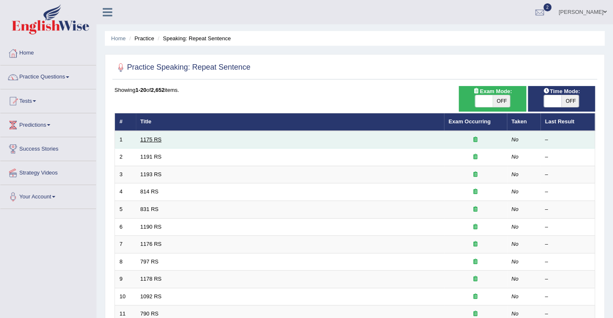
click at [155, 136] on link "1175 RS" at bounding box center [150, 139] width 21 height 6
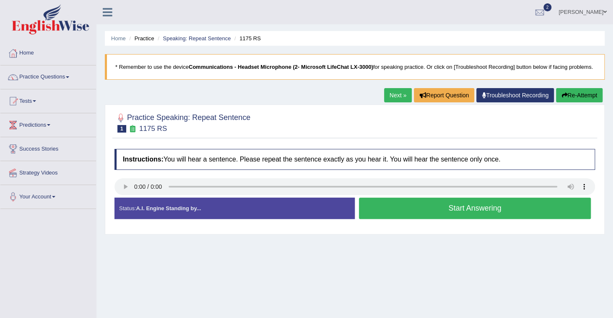
scroll to position [34, 0]
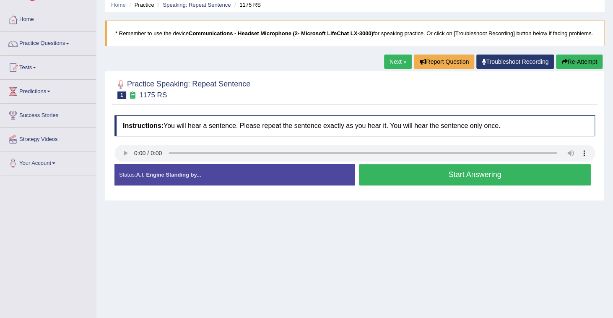
click at [497, 176] on button "Start Answering" at bounding box center [475, 174] width 232 height 21
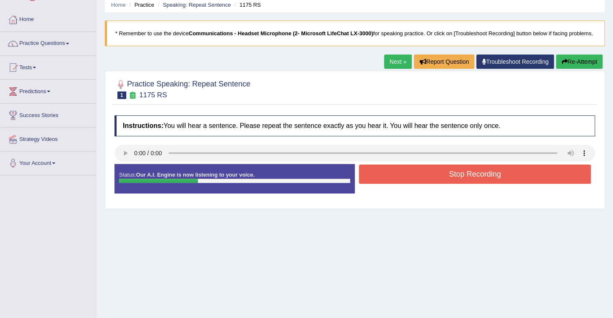
click at [497, 176] on button "Stop Recording" at bounding box center [475, 173] width 232 height 19
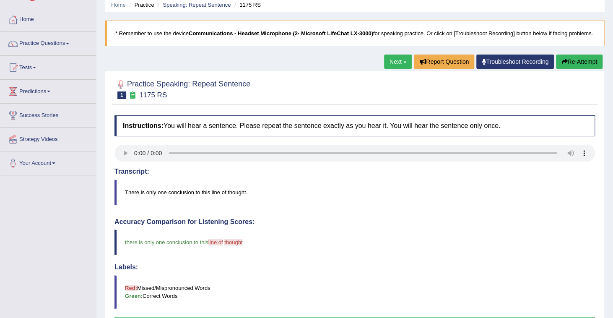
click at [399, 61] on link "Next »" at bounding box center [398, 61] width 28 height 14
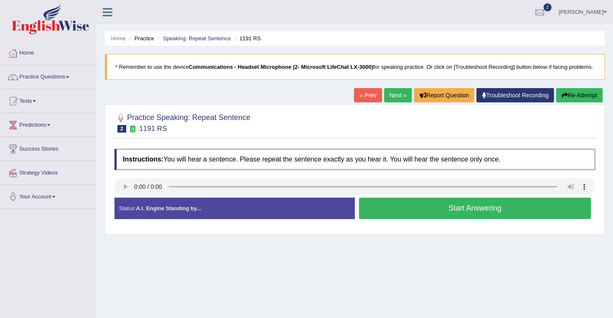
click at [513, 207] on button "Start Answering" at bounding box center [475, 207] width 232 height 21
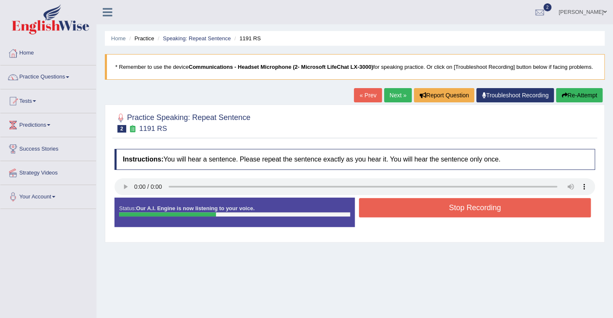
click at [513, 206] on button "Stop Recording" at bounding box center [475, 207] width 232 height 19
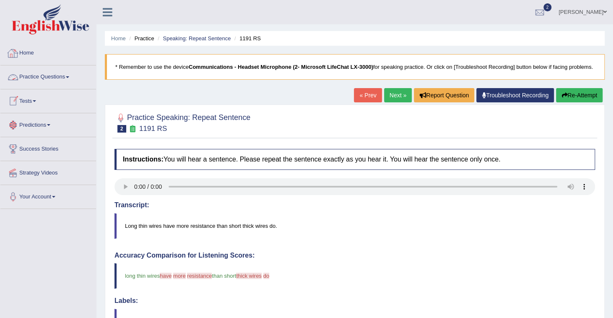
click at [38, 103] on link "Tests" at bounding box center [48, 99] width 96 height 21
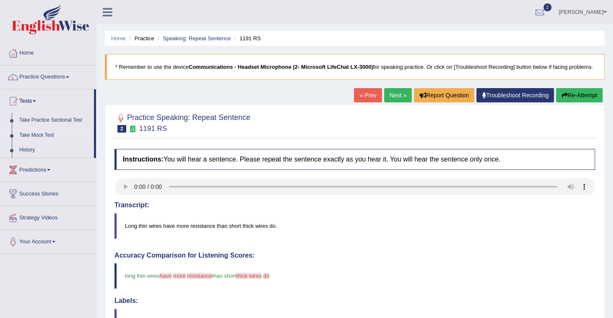
click at [52, 136] on link "Take Mock Test" at bounding box center [55, 135] width 78 height 15
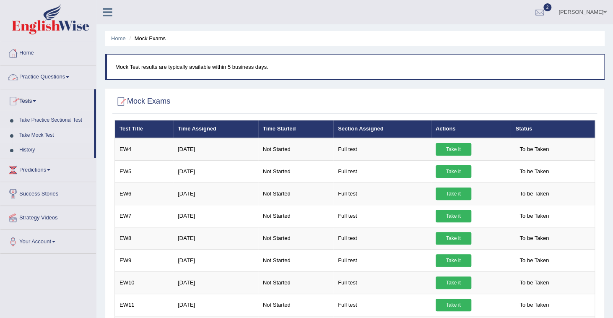
click at [57, 75] on link "Practice Questions" at bounding box center [48, 75] width 96 height 21
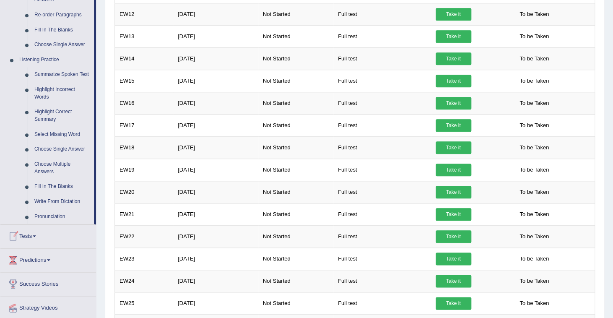
scroll to position [302, 0]
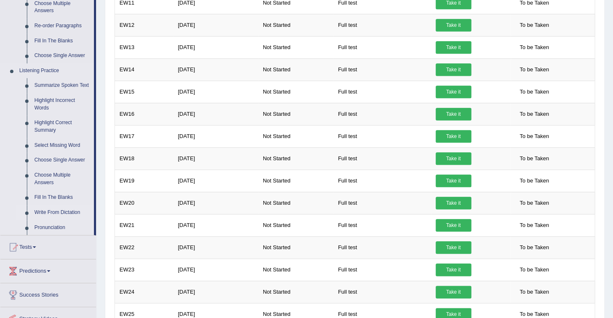
click at [76, 211] on link "Write From Dictation" at bounding box center [62, 212] width 63 height 15
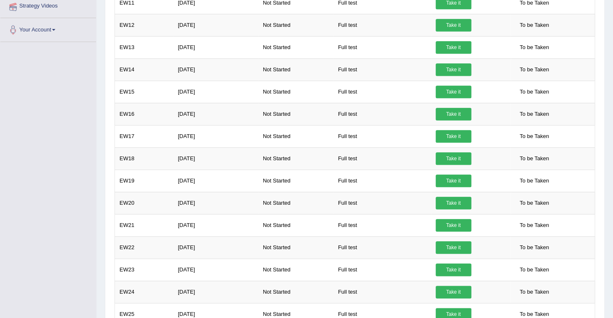
scroll to position [127, 0]
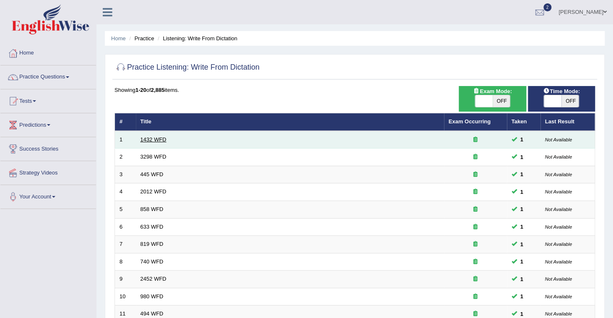
click at [157, 137] on link "1432 WFD" at bounding box center [153, 139] width 26 height 6
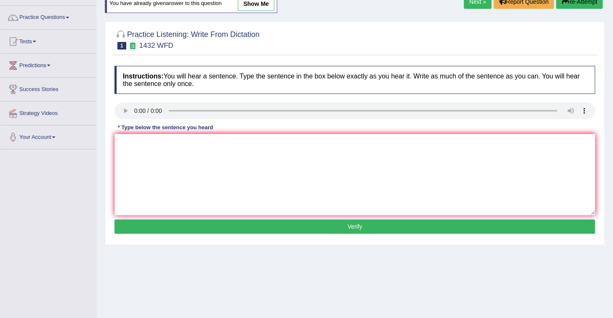
scroll to position [67, 0]
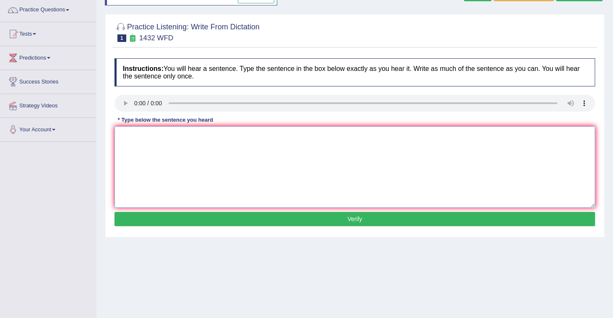
click at [129, 146] on textarea at bounding box center [354, 166] width 480 height 81
type textarea "More physical activities is beneficial to your health."
click at [342, 222] on button "Verify" at bounding box center [354, 219] width 480 height 14
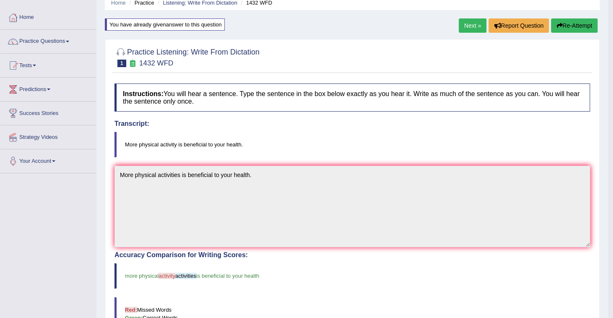
scroll to position [0, 0]
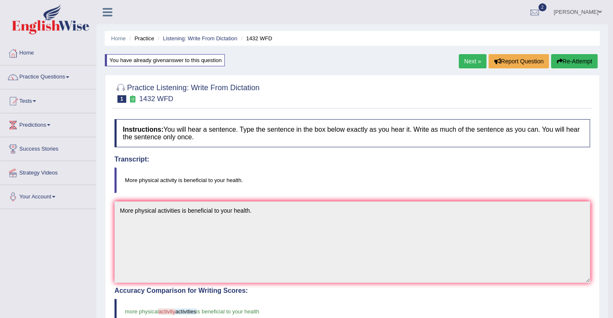
click at [468, 62] on link "Next »" at bounding box center [473, 61] width 28 height 14
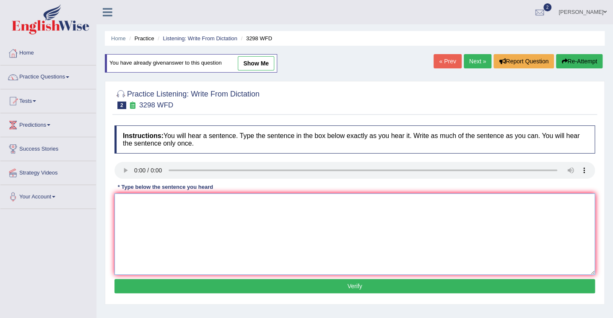
click at [130, 205] on textarea at bounding box center [354, 233] width 480 height 81
click at [218, 202] on textarea "Animal behaviour seems to have both aspects to that of humans." at bounding box center [354, 233] width 480 height 81
type textarea "Animal behaviour seems to have both similar aspects to that of humans."
click at [363, 283] on button "Verify" at bounding box center [354, 286] width 480 height 14
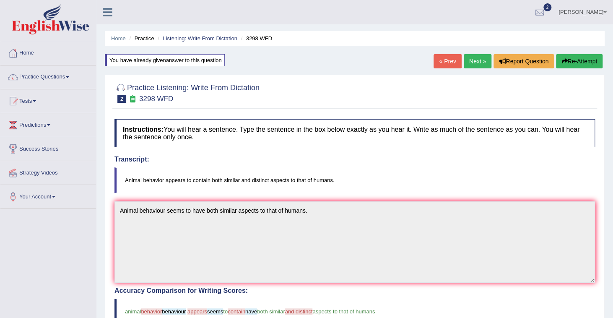
click at [481, 61] on link "Next »" at bounding box center [478, 61] width 28 height 14
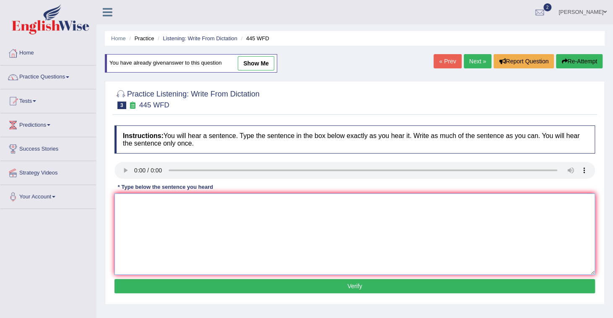
click at [122, 199] on textarea at bounding box center [354, 233] width 480 height 81
click at [267, 201] on textarea "The [DEMOGRAPHIC_DATA] astronomers made a plan to land a space ship on mars." at bounding box center [354, 233] width 480 height 81
type textarea "The American astronomers made a plan to land a spaceship on mars."
click at [370, 283] on button "Verify" at bounding box center [354, 286] width 480 height 14
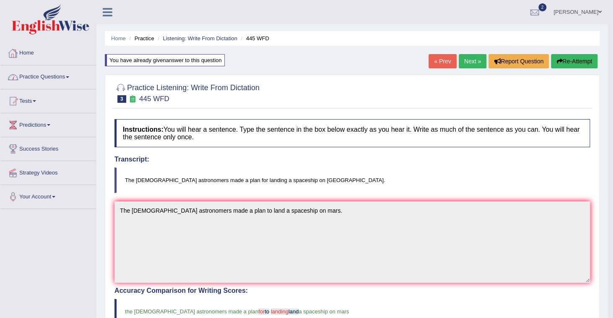
click at [67, 80] on link "Practice Questions" at bounding box center [48, 75] width 96 height 21
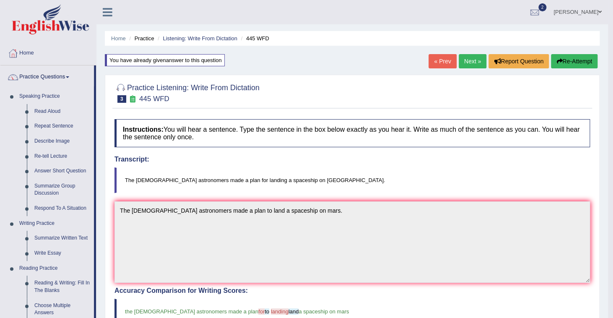
click at [470, 56] on link "Next »" at bounding box center [473, 61] width 28 height 14
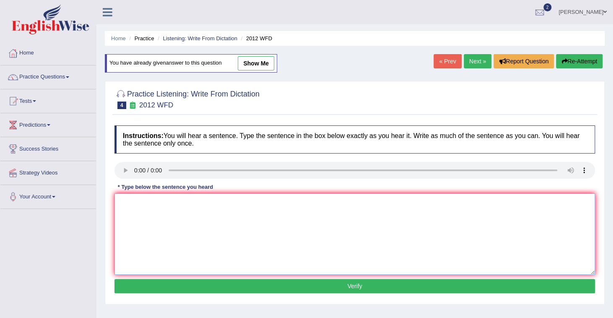
click at [137, 204] on textarea at bounding box center [354, 233] width 480 height 81
type textarea "There is a great deal debate around this topic."
click at [385, 283] on button "Verify" at bounding box center [354, 286] width 480 height 14
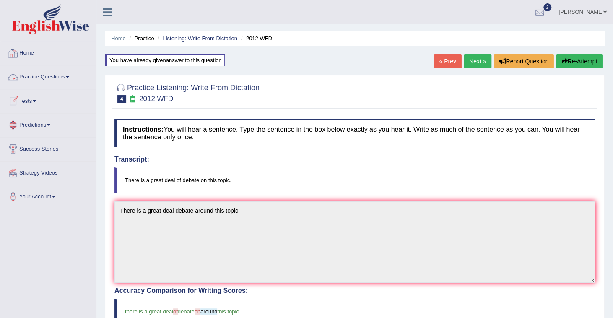
click at [61, 78] on link "Practice Questions" at bounding box center [48, 75] width 96 height 21
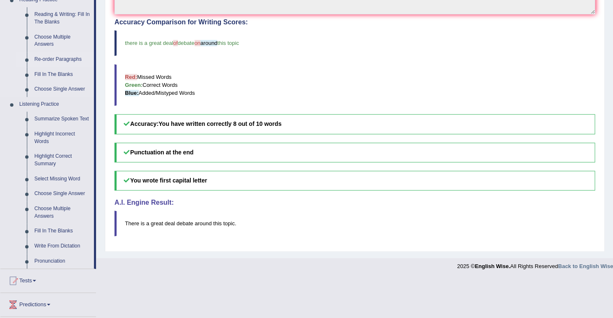
scroll to position [302, 0]
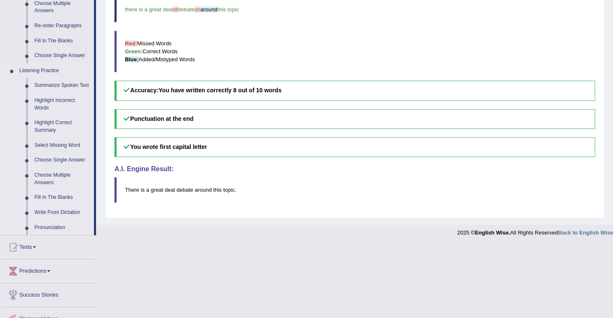
click at [54, 196] on link "Fill In The Blanks" at bounding box center [62, 197] width 63 height 15
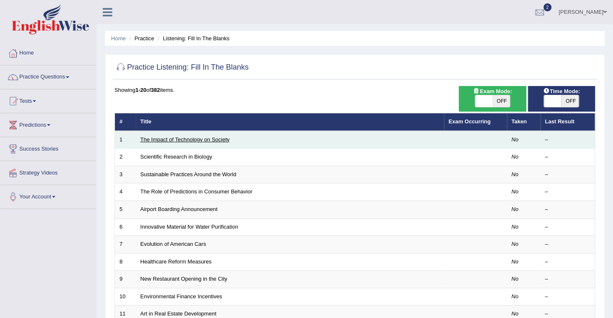
click at [194, 136] on link "The Impact of Technology on Society" at bounding box center [184, 139] width 89 height 6
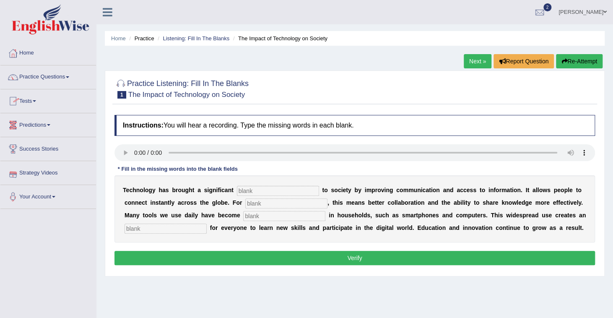
click at [247, 191] on input "text" at bounding box center [278, 191] width 82 height 10
type input "benefit"
click at [248, 203] on input "text" at bounding box center [286, 203] width 82 height 10
type input "humans"
click at [243, 214] on input "text" at bounding box center [284, 216] width 82 height 10
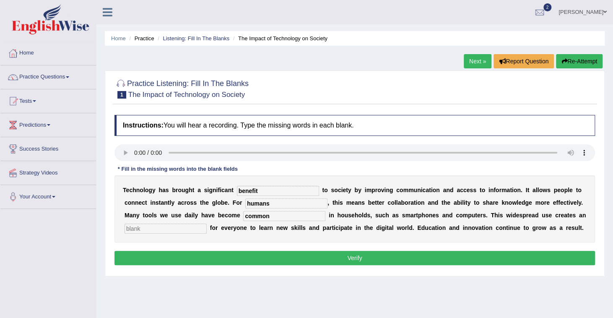
type input "common"
click at [207, 223] on input "text" at bounding box center [165, 228] width 82 height 10
type input "opportunity"
click at [377, 254] on button "Verify" at bounding box center [354, 258] width 480 height 14
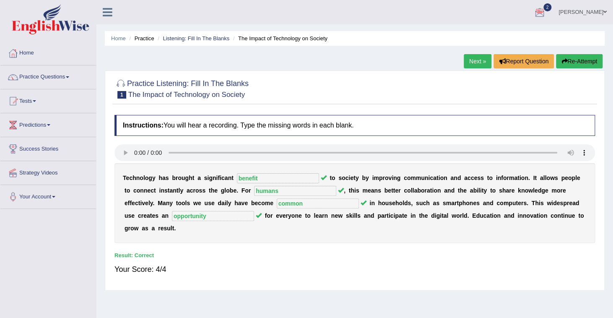
click at [473, 61] on link "Next »" at bounding box center [478, 61] width 28 height 14
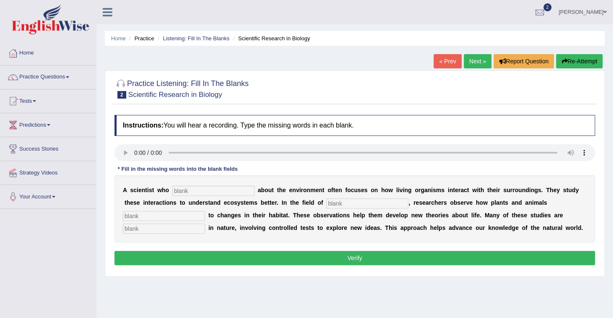
click at [181, 189] on input "text" at bounding box center [213, 191] width 82 height 10
type input "cares"
click at [326, 202] on input "text" at bounding box center [367, 203] width 82 height 10
type input "biology"
click at [205, 211] on input "text" at bounding box center [164, 216] width 82 height 10
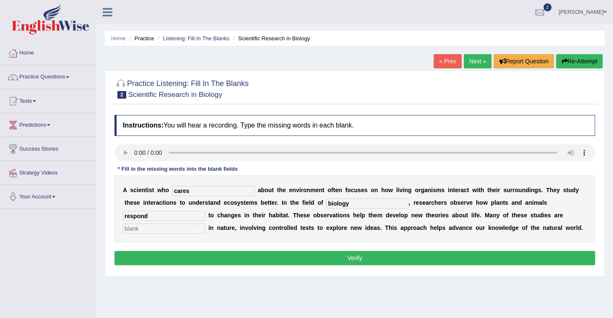
type input "respond"
click at [205, 223] on input "text" at bounding box center [164, 228] width 82 height 10
type input "experiments"
click at [427, 259] on button "Verify" at bounding box center [354, 258] width 480 height 14
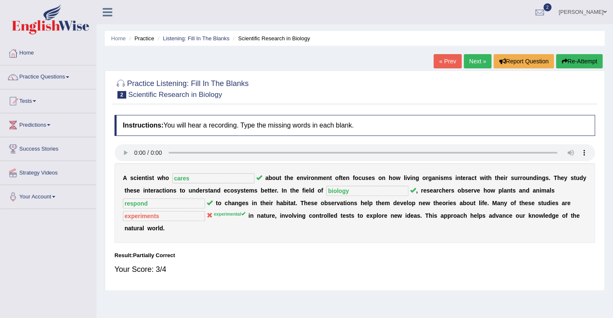
click at [478, 63] on link "Next »" at bounding box center [478, 61] width 28 height 14
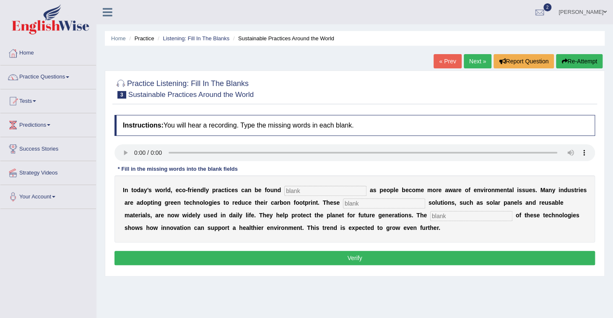
click at [295, 189] on input "text" at bounding box center [325, 191] width 82 height 10
type input "everywhere"
click at [343, 201] on input "text" at bounding box center [384, 203] width 82 height 10
click at [343, 202] on input "sustanable" at bounding box center [384, 203] width 82 height 10
type input "sustainable"
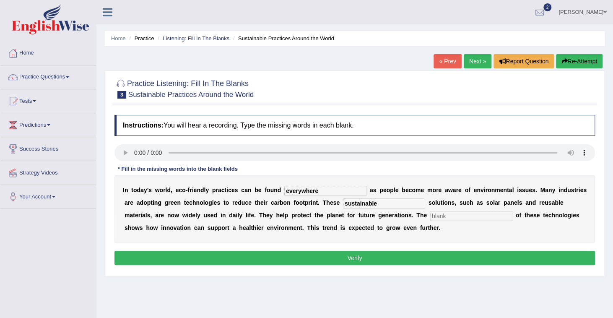
click at [430, 214] on input "text" at bounding box center [471, 216] width 82 height 10
type input "application"
click at [362, 261] on button "Verify" at bounding box center [354, 258] width 480 height 14
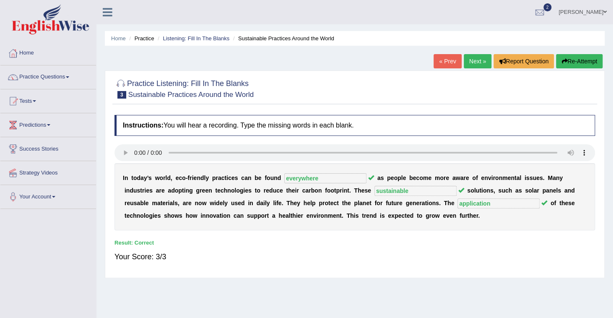
click at [472, 57] on link "Next »" at bounding box center [478, 61] width 28 height 14
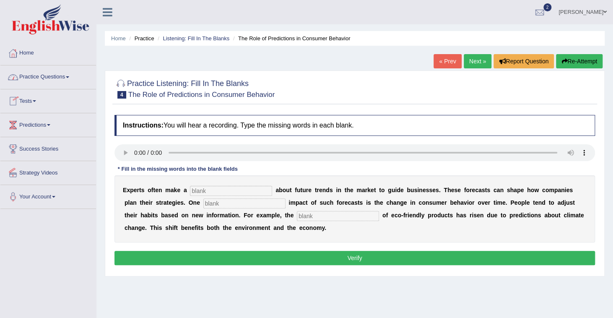
click at [193, 192] on input "text" at bounding box center [231, 191] width 82 height 10
type input "prediction"
click at [203, 206] on input "text" at bounding box center [244, 203] width 82 height 10
type input "profound"
click at [297, 214] on input "text" at bounding box center [338, 216] width 82 height 10
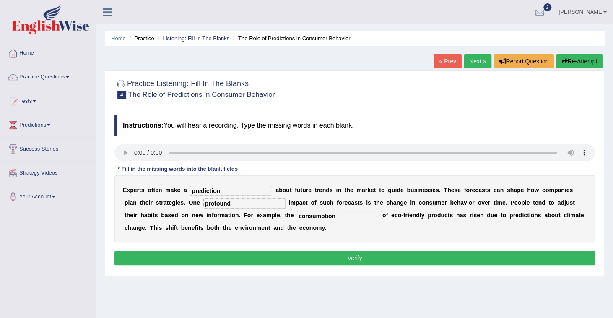
type input "consumption"
click at [267, 251] on button "Verify" at bounding box center [354, 258] width 480 height 14
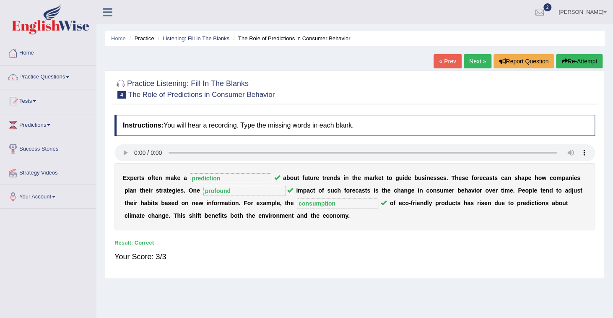
click at [480, 61] on link "Next »" at bounding box center [478, 61] width 28 height 14
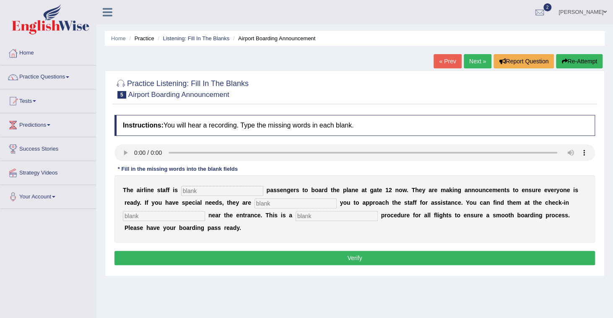
click at [196, 189] on input "text" at bounding box center [222, 191] width 82 height 10
type input "inviting"
click at [254, 205] on input "text" at bounding box center [295, 203] width 82 height 10
type input "requiring"
click at [295, 216] on input "text" at bounding box center [336, 216] width 82 height 10
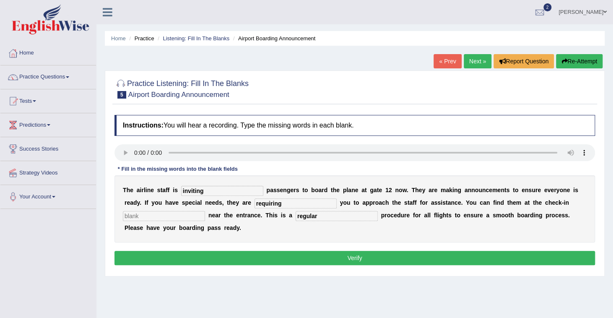
type input "regular"
click at [235, 251] on button "Verify" at bounding box center [354, 258] width 480 height 14
click at [205, 211] on input "text" at bounding box center [164, 216] width 82 height 10
type input "desks"
click at [417, 251] on button "Verify" at bounding box center [354, 258] width 480 height 14
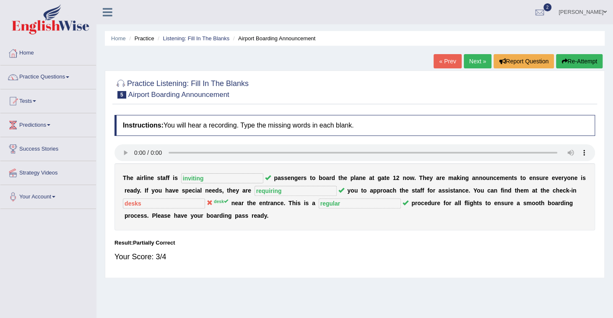
click at [477, 61] on link "Next »" at bounding box center [478, 61] width 28 height 14
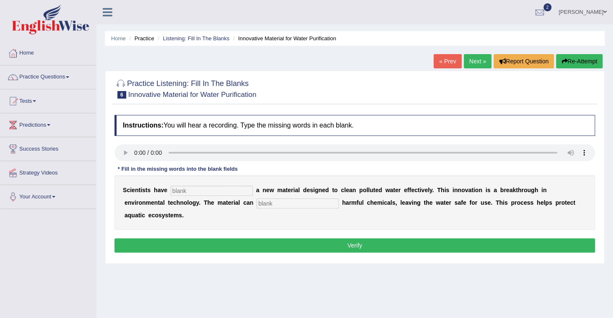
click at [174, 188] on input "text" at bounding box center [212, 191] width 82 height 10
type input "made"
click at [256, 203] on input "text" at bounding box center [297, 203] width 82 height 10
type input "absorbs"
click at [267, 238] on button "Verify" at bounding box center [354, 245] width 480 height 14
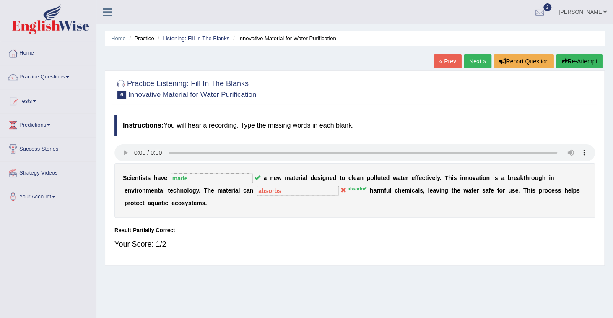
click at [474, 67] on link "Next »" at bounding box center [478, 61] width 28 height 14
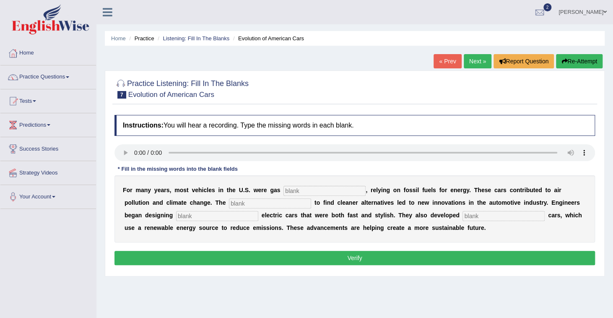
click at [292, 190] on input "text" at bounding box center [324, 191] width 82 height 10
type input "powered"
click at [229, 202] on input "text" at bounding box center [270, 203] width 82 height 10
type input "agency"
click at [176, 217] on input "text" at bounding box center [217, 216] width 82 height 10
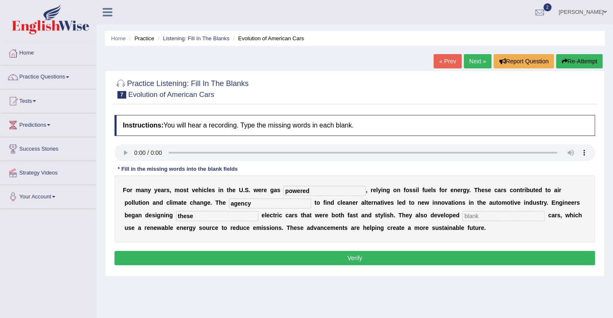
type input "these"
click at [462, 216] on input "text" at bounding box center [503, 216] width 82 height 10
type input "hydrogen"
click at [360, 261] on button "Verify" at bounding box center [354, 258] width 480 height 14
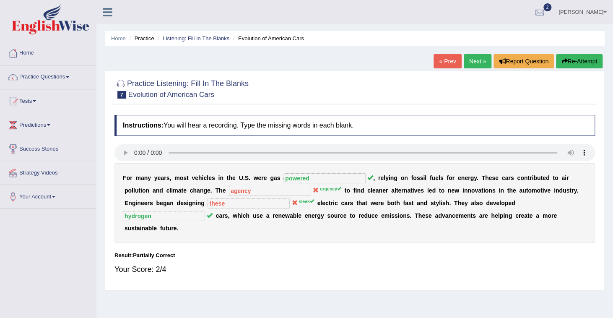
click at [488, 64] on link "Next »" at bounding box center [478, 61] width 28 height 14
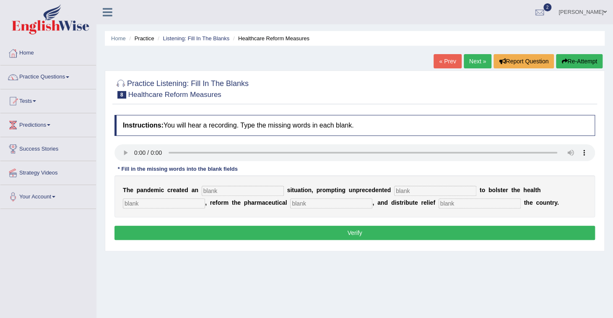
click at [212, 190] on input "text" at bounding box center [243, 191] width 82 height 10
type input "urgent"
click at [394, 189] on input "text" at bounding box center [435, 191] width 82 height 10
click at [394, 190] on input "situaton" at bounding box center [435, 191] width 82 height 10
type input "situation"
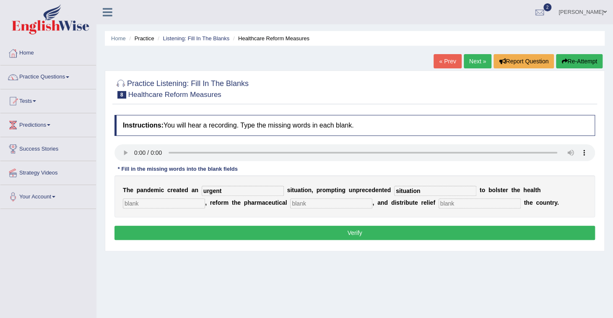
click at [205, 198] on input "text" at bounding box center [164, 203] width 82 height 10
type input "system"
click at [290, 200] on input "text" at bounding box center [331, 203] width 82 height 10
type input "sector"
click at [438, 206] on input "text" at bounding box center [479, 203] width 82 height 10
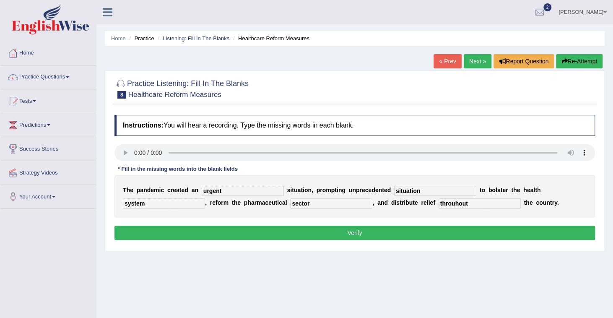
click at [438, 202] on input "throuhout" at bounding box center [479, 203] width 82 height 10
type input "throughout"
click at [399, 191] on input "situation" at bounding box center [435, 191] width 82 height 10
type input "s"
type input "contribution"
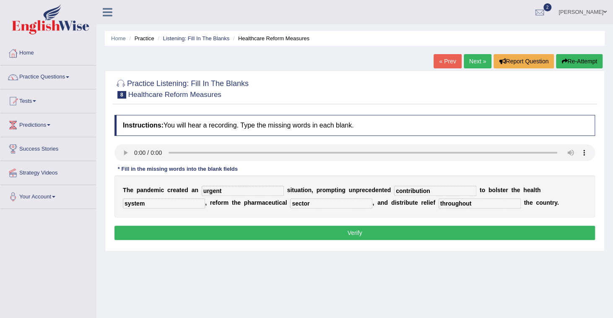
click at [409, 230] on button "Verify" at bounding box center [354, 232] width 480 height 14
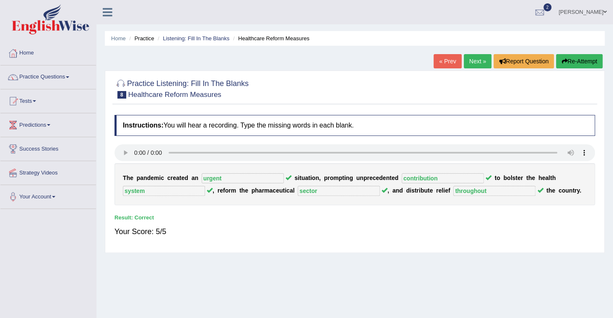
click at [482, 65] on link "Next »" at bounding box center [478, 61] width 28 height 14
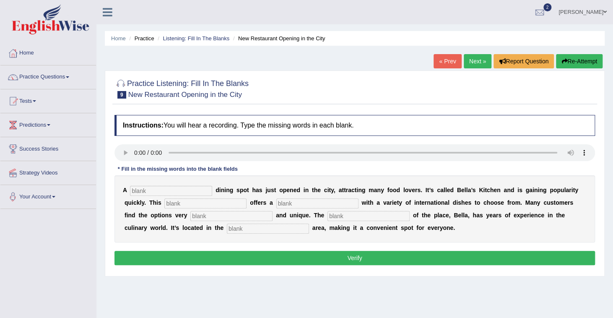
click at [153, 193] on input "text" at bounding box center [171, 191] width 82 height 10
type input "new"
click at [164, 203] on input "text" at bounding box center [205, 203] width 82 height 10
click at [164, 202] on input "restrant" at bounding box center [205, 203] width 82 height 10
type input "restraunt"
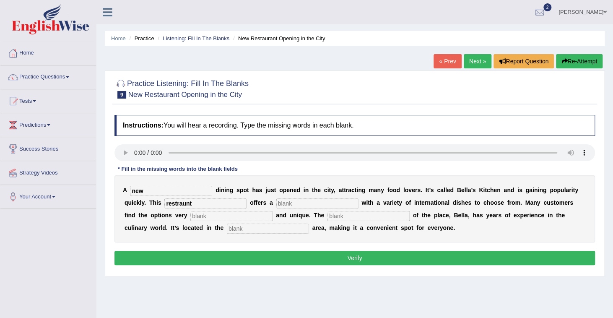
click at [276, 201] on input "text" at bounding box center [317, 203] width 82 height 10
type input "menu"
click at [190, 216] on input "text" at bounding box center [231, 216] width 82 height 10
click at [190, 214] on input "intersting" at bounding box center [231, 216] width 82 height 10
click at [190, 213] on input "intersting" at bounding box center [231, 216] width 82 height 10
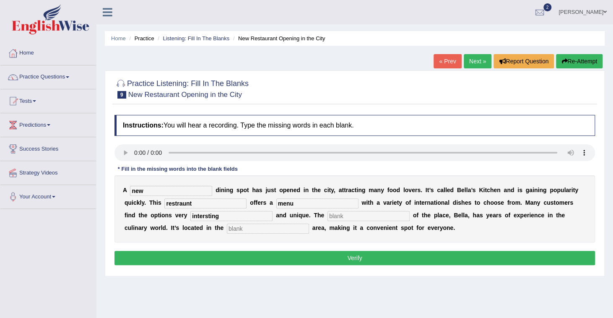
click at [190, 214] on input "intersting" at bounding box center [231, 216] width 82 height 10
type input "interesting"
click at [327, 215] on input "text" at bounding box center [368, 216] width 82 height 10
type input "owner"
click at [227, 228] on input "text" at bounding box center [268, 228] width 82 height 10
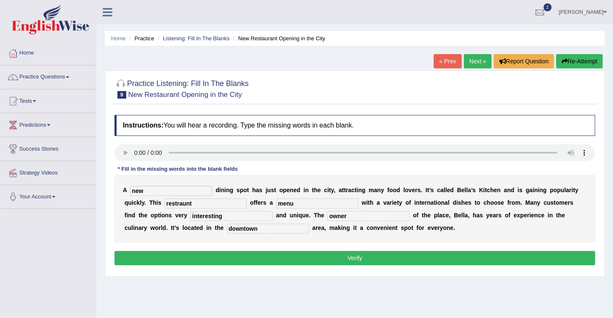
type input "downtown"
click at [307, 256] on button "Verify" at bounding box center [354, 258] width 480 height 14
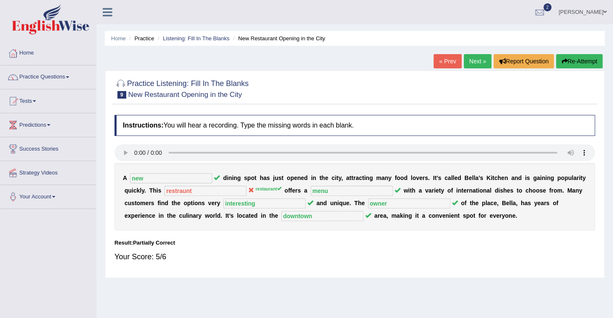
click at [473, 65] on link "Next »" at bounding box center [478, 61] width 28 height 14
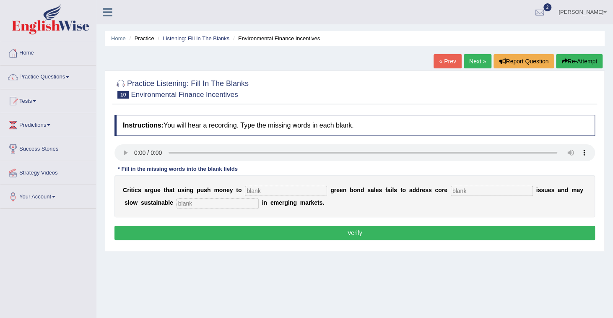
click at [256, 191] on input "text" at bounding box center [286, 191] width 82 height 10
type input "boost"
click at [451, 189] on input "text" at bounding box center [492, 191] width 82 height 10
type input "climate"
click at [182, 204] on input "text" at bounding box center [217, 203] width 82 height 10
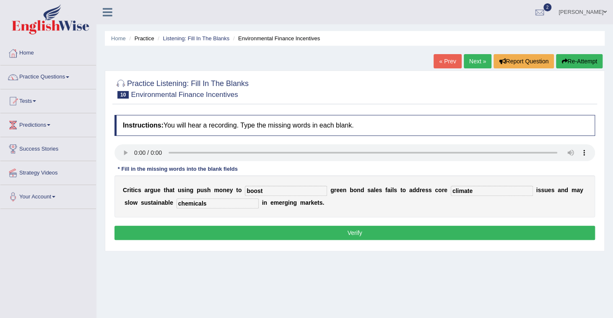
type input "chemicals"
click at [345, 229] on button "Verify" at bounding box center [354, 232] width 480 height 14
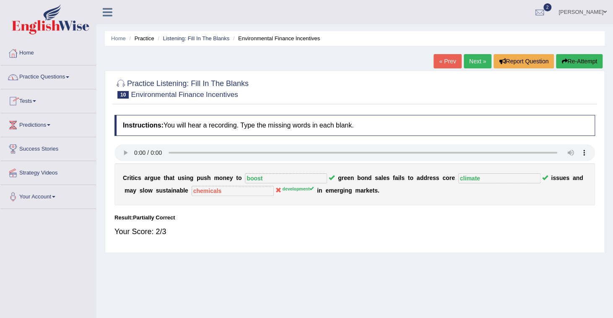
click at [58, 78] on link "Practice Questions" at bounding box center [48, 75] width 96 height 21
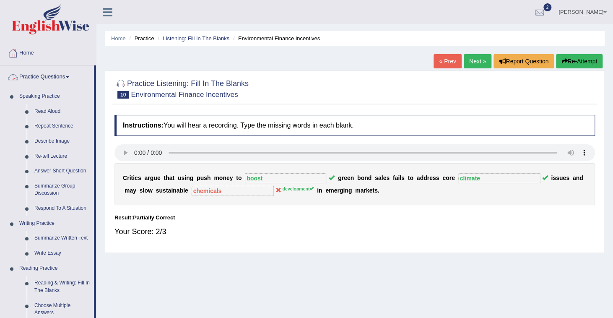
click at [47, 78] on link "Practice Questions" at bounding box center [46, 75] width 93 height 21
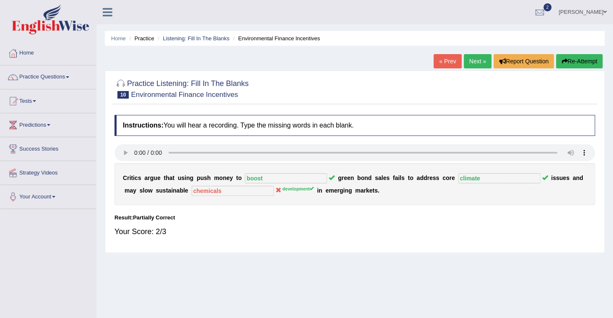
click at [580, 12] on link "[PERSON_NAME]" at bounding box center [582, 11] width 61 height 22
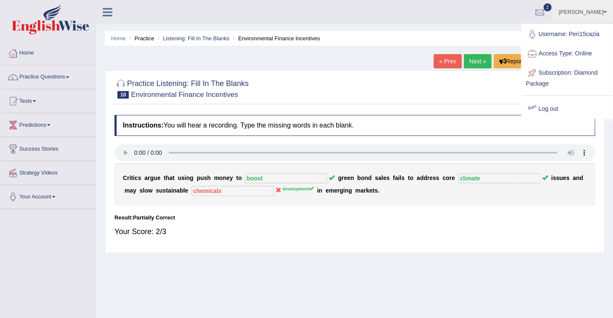
click at [548, 106] on link "Log out" at bounding box center [566, 108] width 91 height 19
